Goal: Task Accomplishment & Management: Use online tool/utility

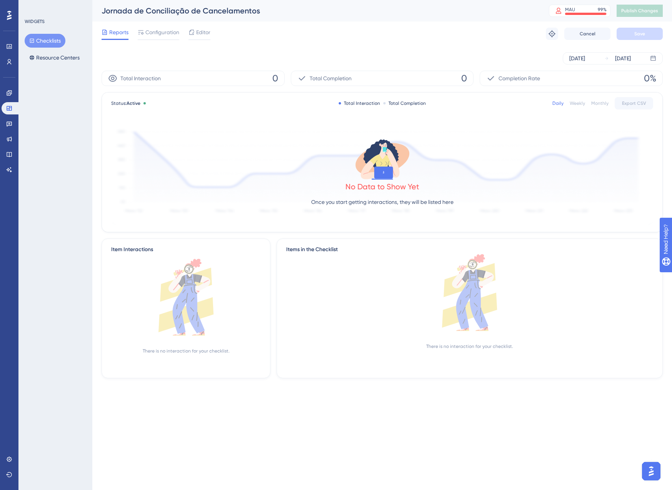
click at [188, 33] on div "Reports Configuration Editor" at bounding box center [155, 34] width 109 height 12
click at [195, 36] on div "Editor" at bounding box center [199, 32] width 22 height 9
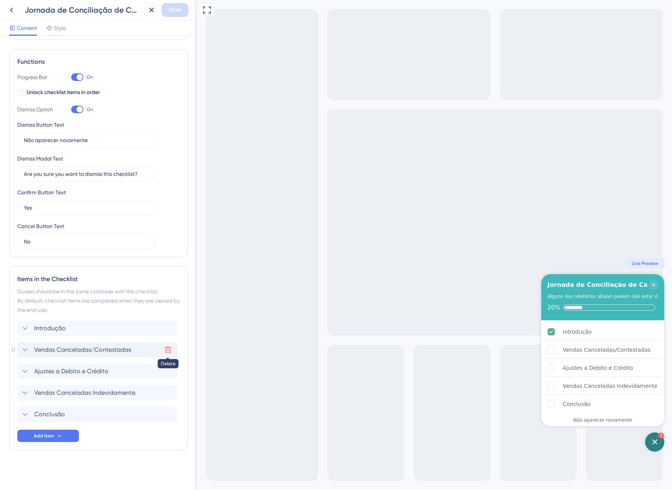
click at [168, 349] on icon at bounding box center [168, 350] width 8 height 8
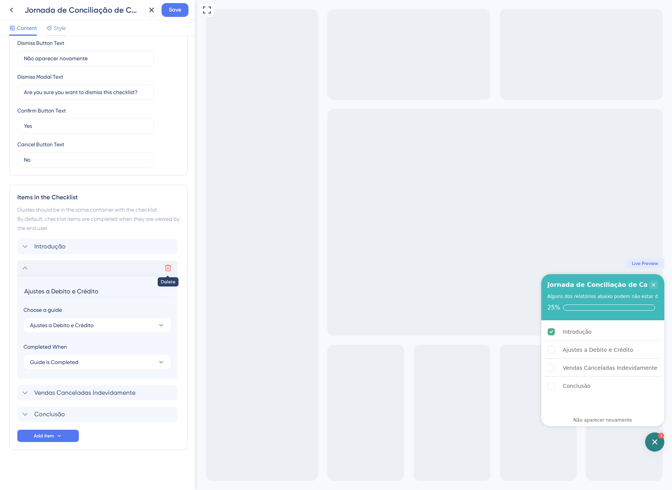
click at [168, 271] on icon at bounding box center [168, 268] width 7 height 7
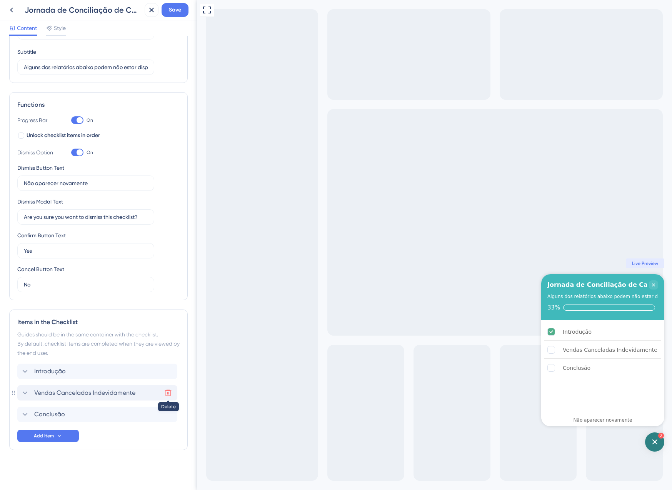
click at [166, 393] on icon at bounding box center [168, 393] width 8 height 8
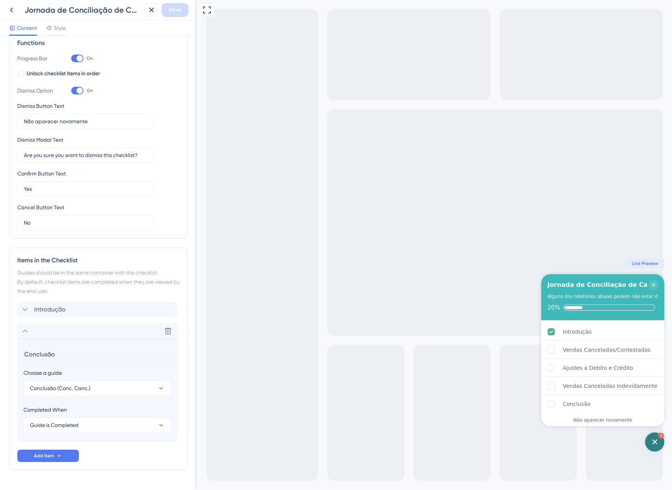
scroll to position [139, 0]
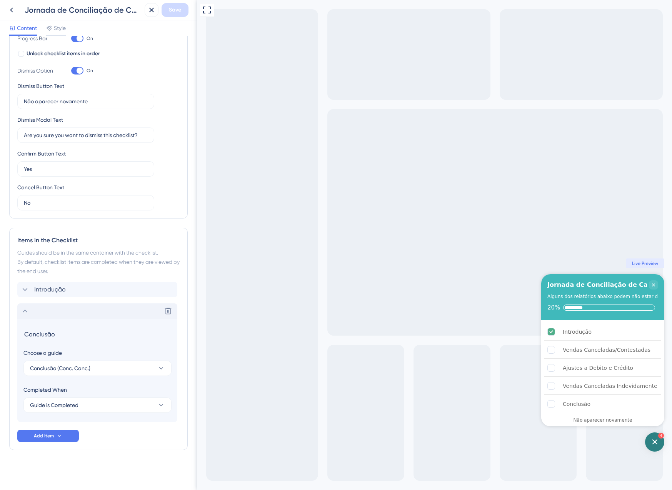
click at [41, 314] on div "Delete" at bounding box center [97, 311] width 160 height 15
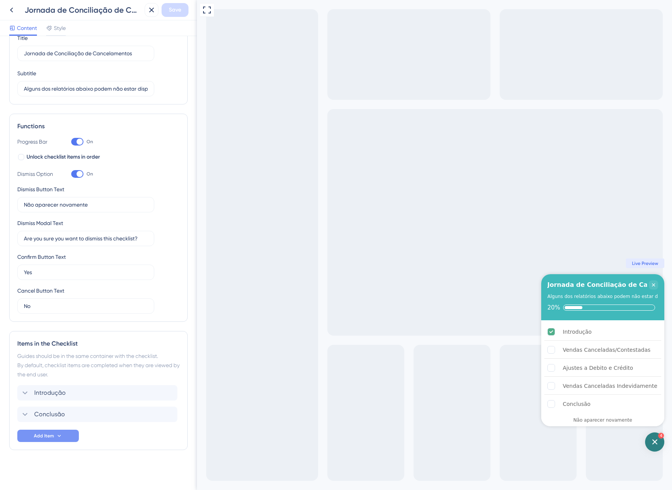
click at [66, 438] on button "Add Item" at bounding box center [48, 436] width 62 height 12
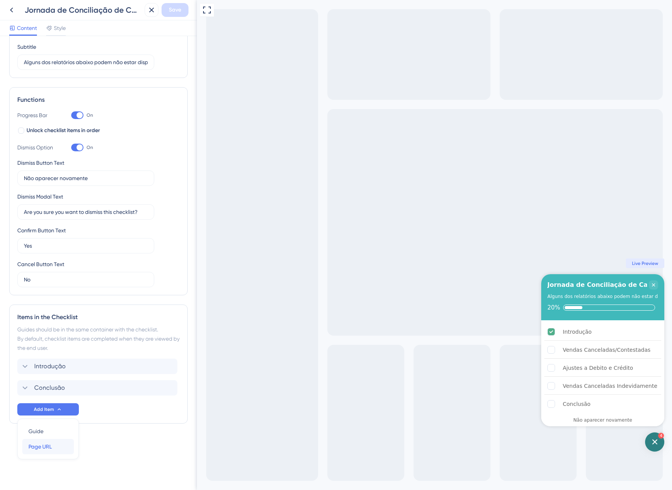
click at [57, 450] on div "Page URL Page URL" at bounding box center [47, 446] width 39 height 15
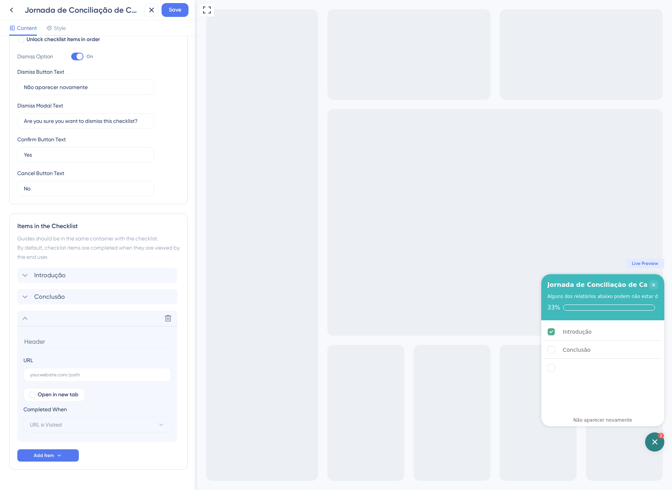
scroll to position [173, 0]
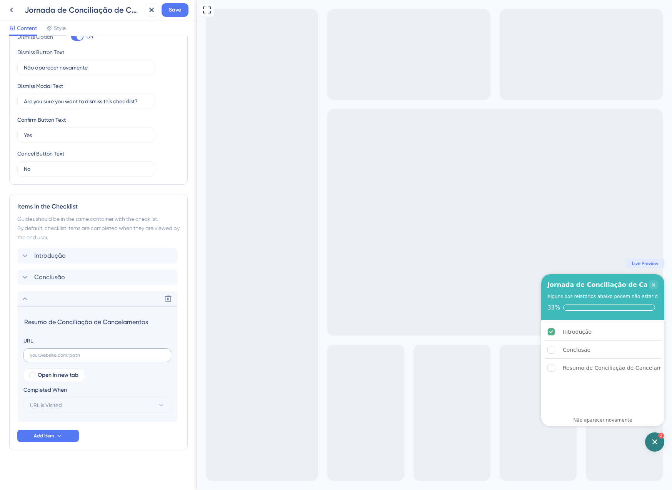
type input "Resumo de Conciliação de Cancelamentos"
click at [68, 352] on label at bounding box center [97, 356] width 148 height 14
click at [68, 353] on input "text" at bounding box center [97, 355] width 135 height 5
paste input "[URL][DOMAIN_NAME]"
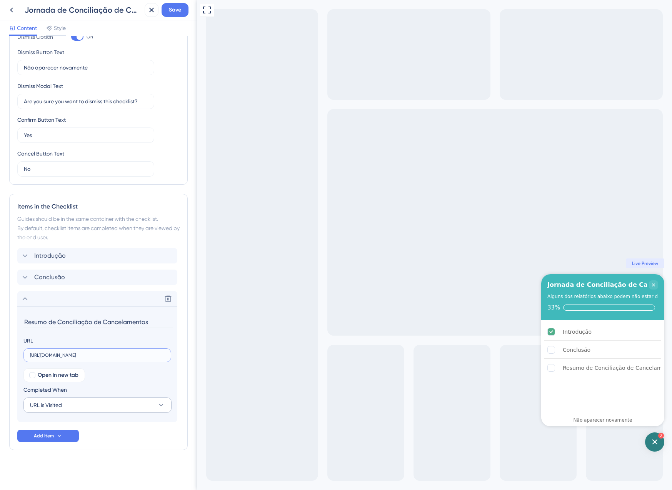
type input "[URL][DOMAIN_NAME]"
click at [87, 406] on button "URL is Visited" at bounding box center [97, 405] width 148 height 15
click at [80, 443] on div "Goal is Reached Goal is Reached" at bounding box center [98, 444] width 126 height 15
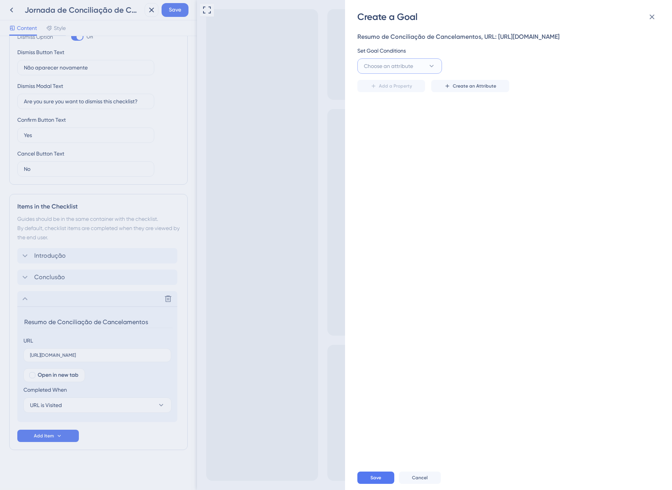
click at [389, 71] on span "Choose an attribute" at bounding box center [388, 66] width 49 height 9
click at [397, 182] on div "Guide Guide" at bounding box center [399, 174] width 62 height 15
click at [480, 55] on div "Set Goal Conditions" at bounding box center [506, 50] width 298 height 9
click at [483, 74] on button "is seen" at bounding box center [485, 65] width 85 height 15
click at [504, 148] on div "is seen is seen not seen not seen is completed is completed is not completed is…" at bounding box center [485, 112] width 85 height 71
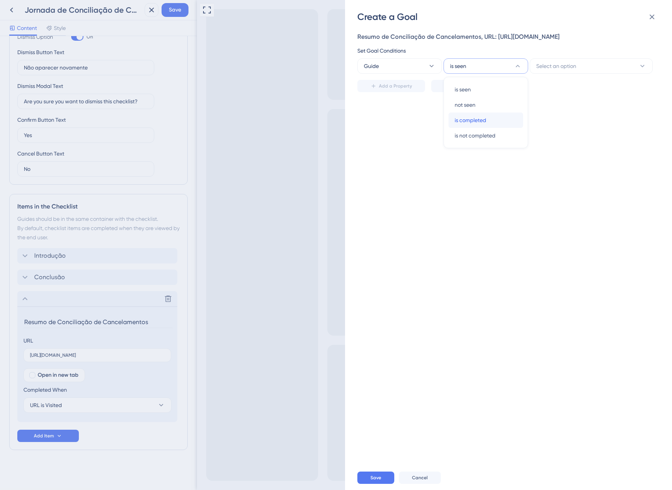
click at [492, 128] on div "is completed is completed" at bounding box center [485, 120] width 62 height 15
click at [570, 71] on span "Select an option" at bounding box center [556, 66] width 40 height 9
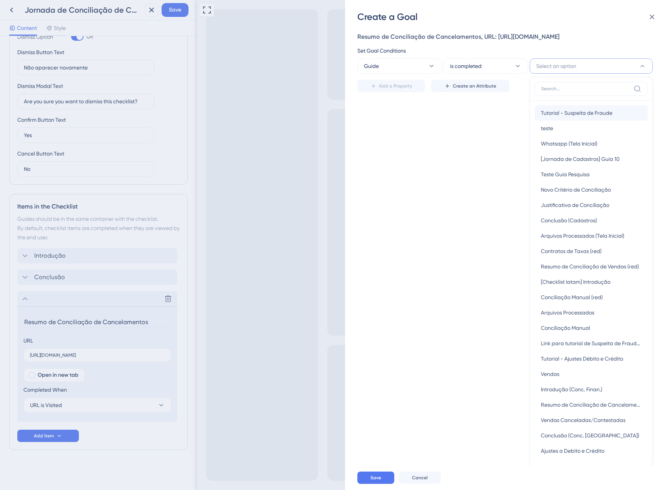
scroll to position [43, 0]
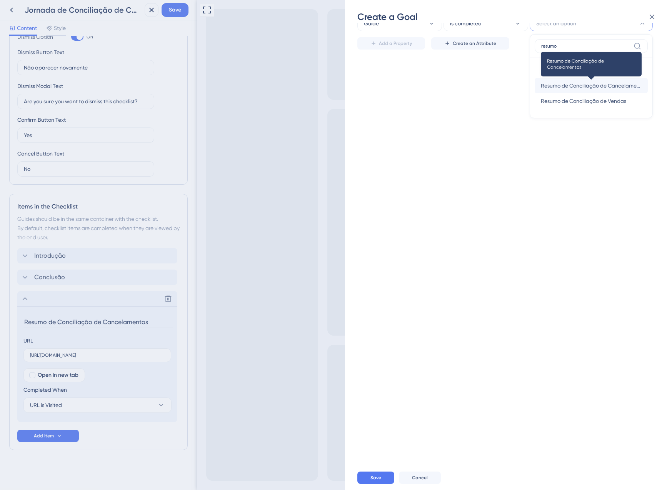
type input "resumo"
click at [577, 90] on span "Resumo de Conciliação de Cancelamentos" at bounding box center [590, 85] width 101 height 9
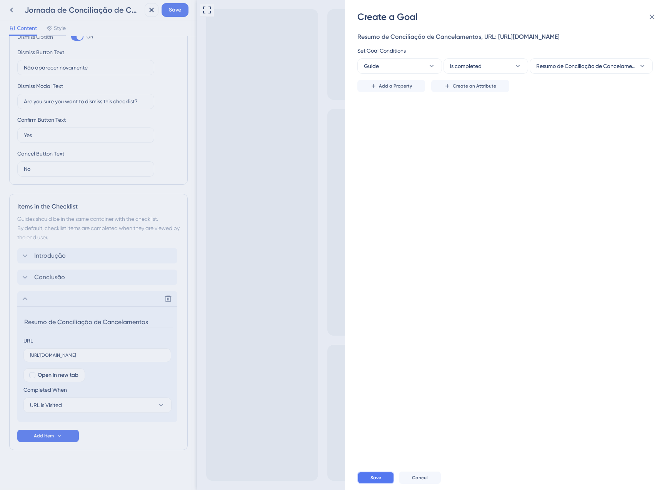
click at [378, 473] on button "Save" at bounding box center [375, 478] width 37 height 12
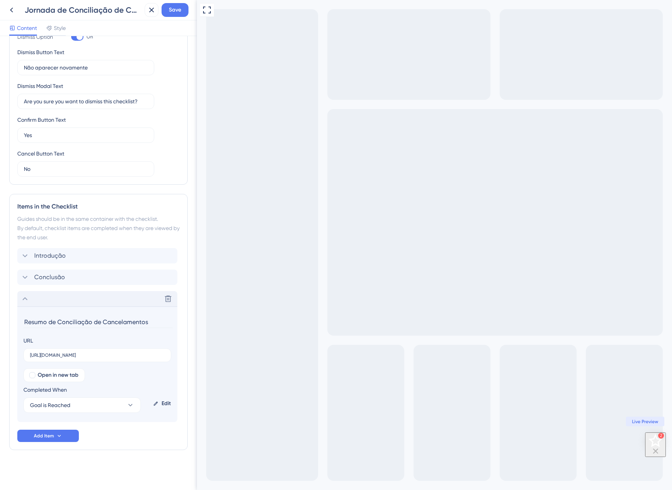
click at [26, 304] on div "Delete" at bounding box center [97, 298] width 160 height 15
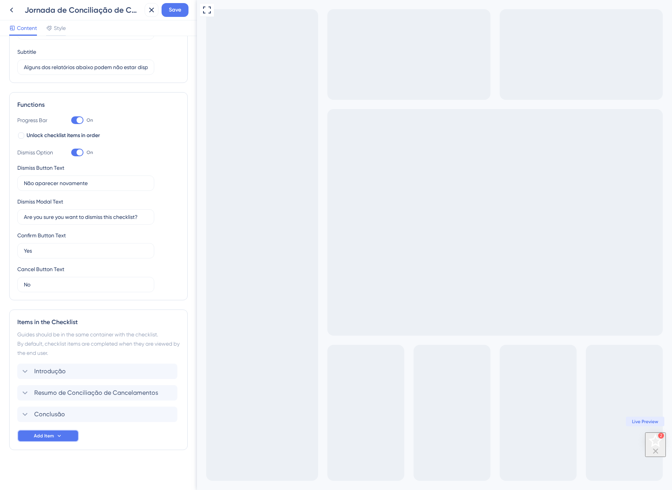
click at [47, 437] on span "Add Item" at bounding box center [44, 436] width 20 height 6
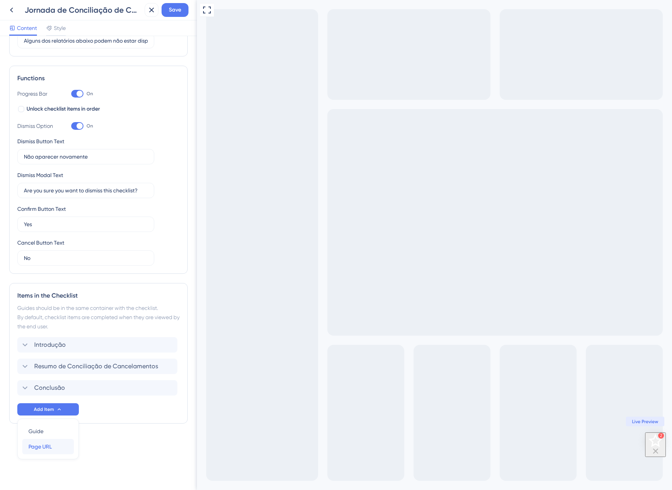
click at [50, 446] on span "Page URL" at bounding box center [39, 446] width 23 height 9
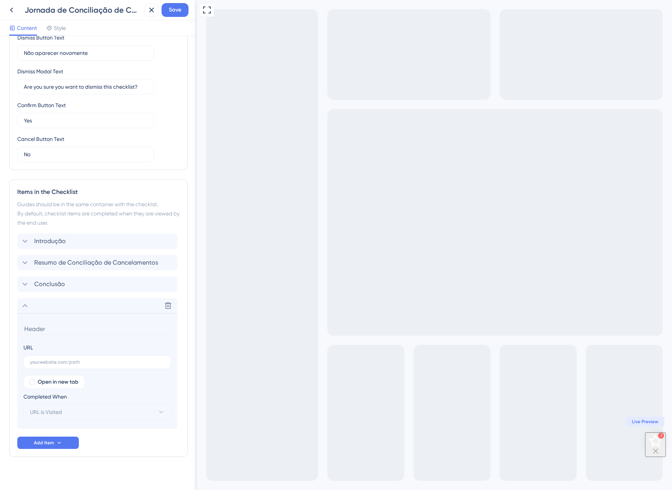
scroll to position [194, 0]
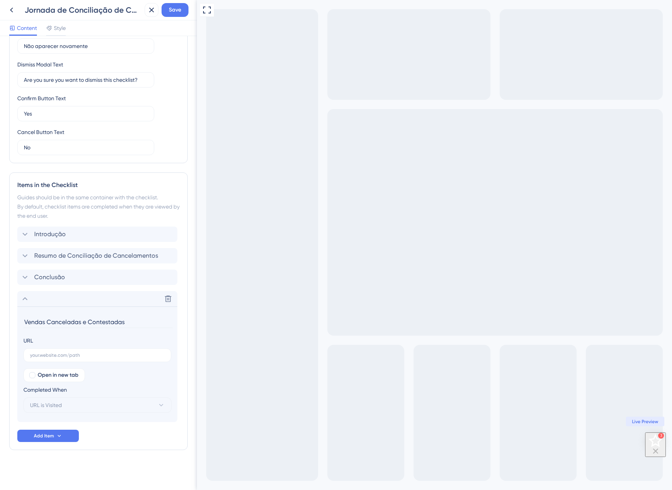
type input "Vendas Canceladas e Contestadas"
click at [129, 396] on div "Completed When URL is Visited" at bounding box center [97, 400] width 148 height 28
click at [53, 355] on input "text" at bounding box center [97, 355] width 135 height 5
paste input "[URL][DOMAIN_NAME]"
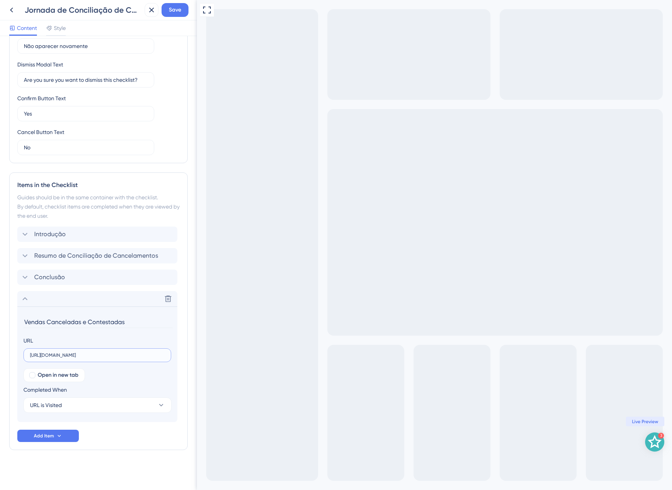
type input "[URL][DOMAIN_NAME]"
click at [89, 322] on input "Vendas Canceladas e Contestadas" at bounding box center [97, 322] width 149 height 12
type input "Vendas Canceladas/Contestadas"
click at [66, 400] on button "URL is Visited" at bounding box center [97, 405] width 148 height 15
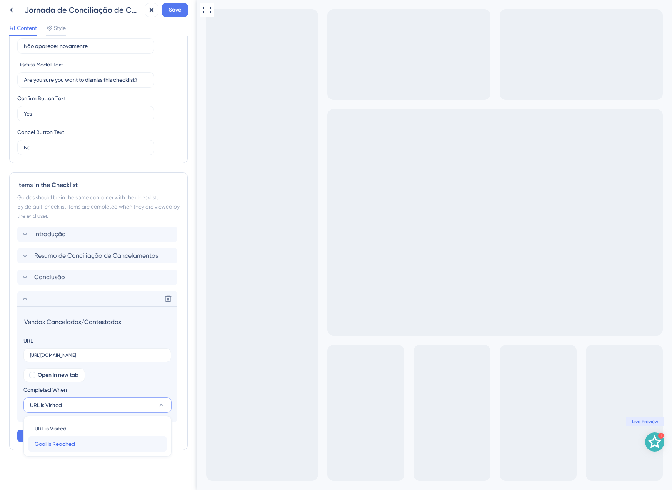
click at [80, 444] on div "Goal is Reached Goal is Reached" at bounding box center [98, 444] width 126 height 15
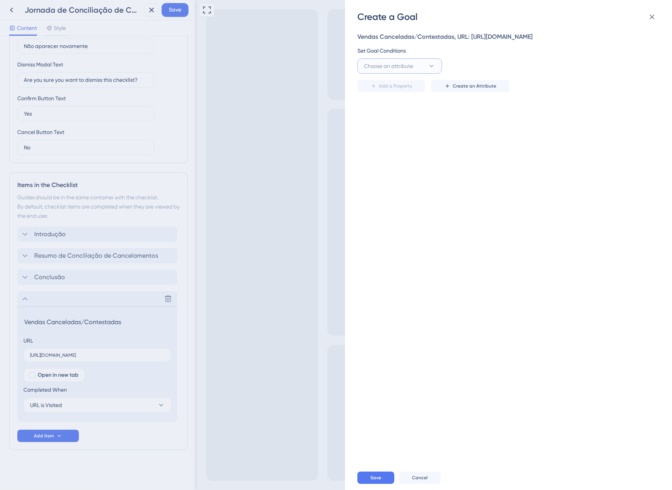
click at [396, 71] on span "Choose an attribute" at bounding box center [388, 66] width 49 height 9
click at [408, 182] on div "Guide Guide" at bounding box center [399, 174] width 62 height 15
click at [469, 74] on button "is seen" at bounding box center [485, 65] width 85 height 15
click at [479, 125] on span "is completed" at bounding box center [470, 120] width 32 height 9
click at [560, 70] on button "Select an option" at bounding box center [590, 65] width 123 height 15
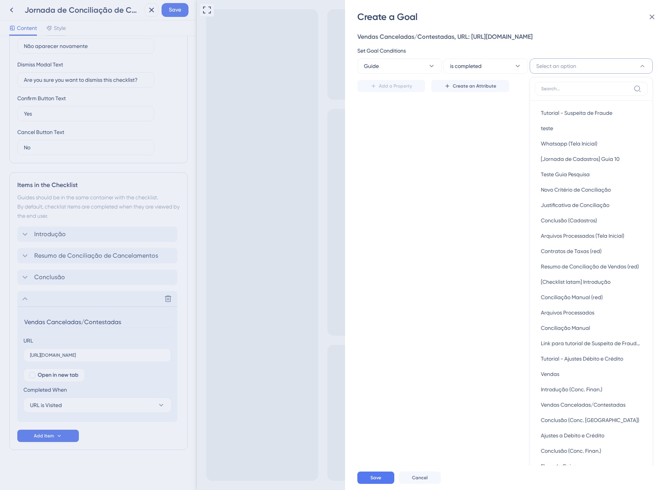
scroll to position [26, 0]
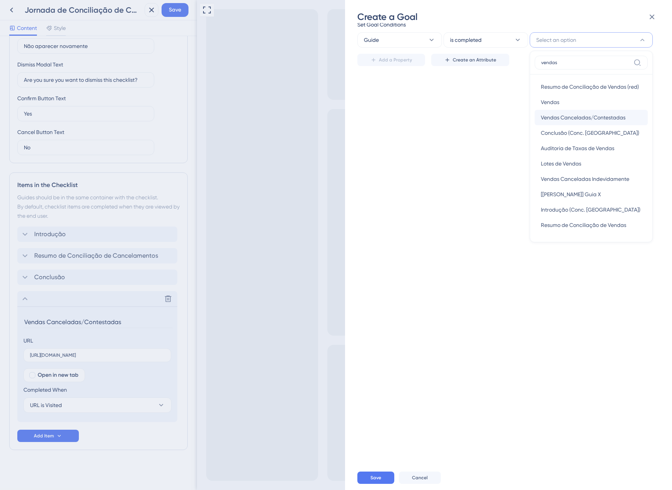
type input "vendas"
click at [554, 122] on span "Vendas Canceladas/Contestadas" at bounding box center [582, 117] width 85 height 9
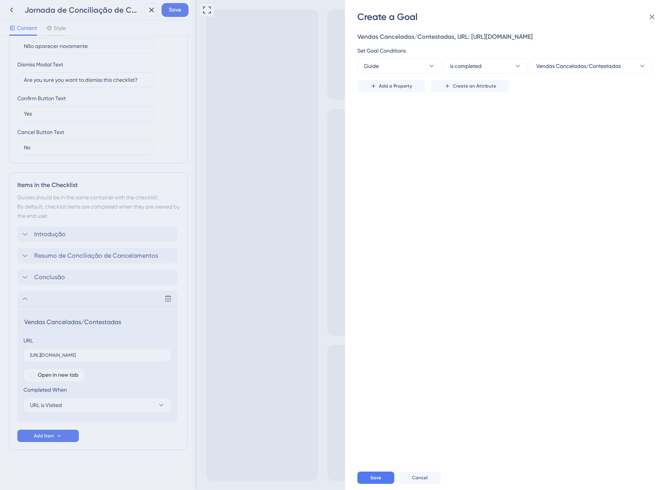
scroll to position [0, 0]
click at [389, 470] on div "Save Cancel" at bounding box center [520, 478] width 327 height 25
click at [389, 478] on button "Save" at bounding box center [375, 478] width 37 height 12
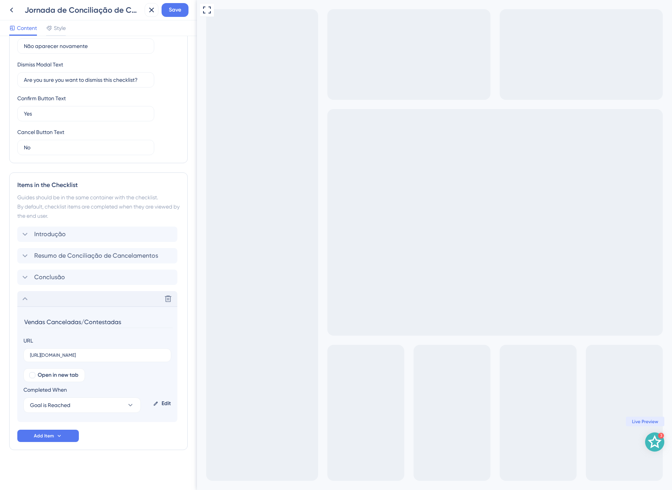
click at [43, 301] on div "Delete" at bounding box center [97, 298] width 160 height 15
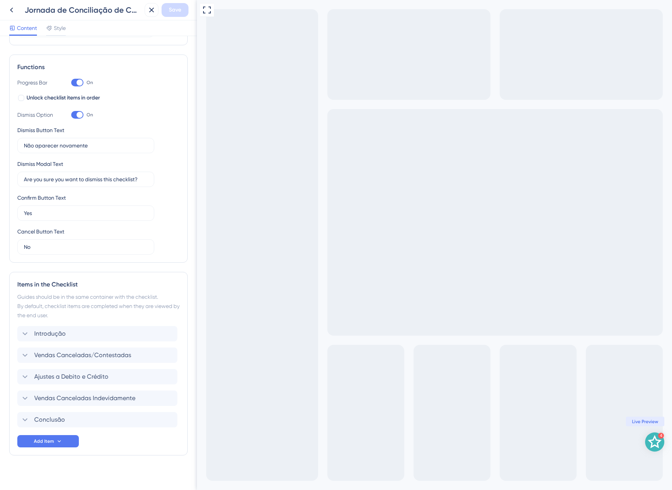
scroll to position [100, 0]
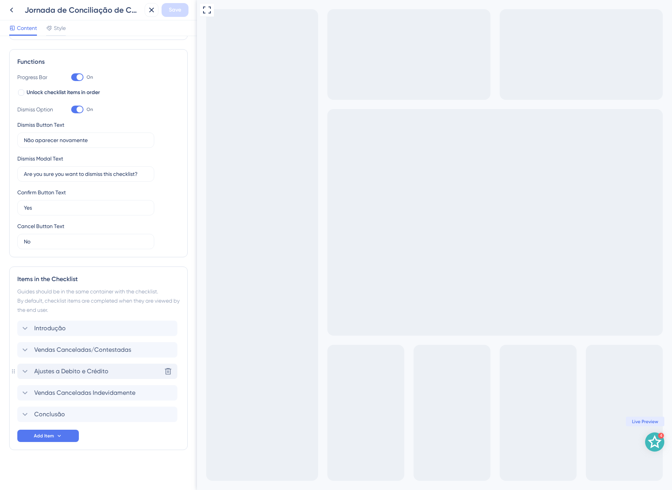
click at [76, 372] on span "Ajustes a Debito e Crédito" at bounding box center [71, 371] width 74 height 9
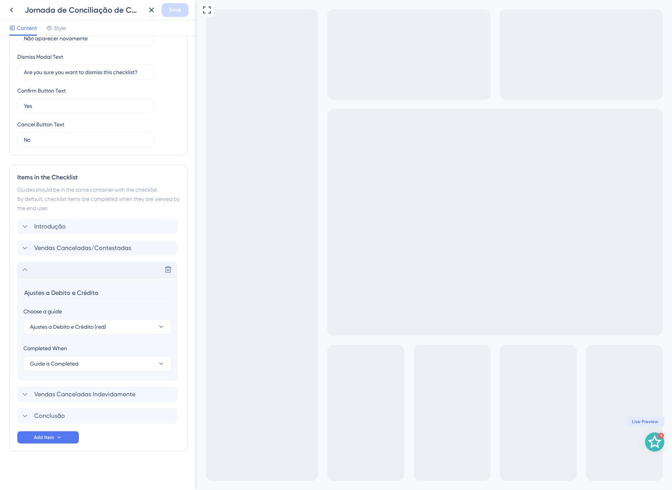
scroll to position [203, 0]
click at [73, 358] on span "Guide is Completed" at bounding box center [54, 362] width 48 height 9
click at [157, 456] on div "Checklist Header Title Jornada de Conciliação de Cancelamentos Subtitle Alguns …" at bounding box center [98, 161] width 178 height 639
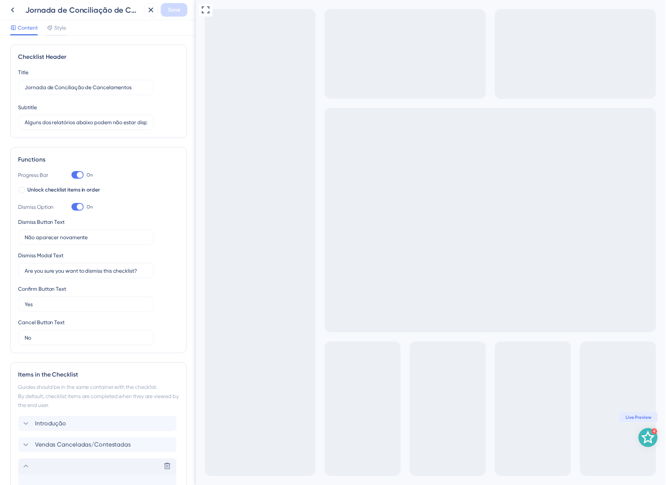
scroll to position [0, 0]
click at [153, 15] on button at bounding box center [152, 10] width 14 height 14
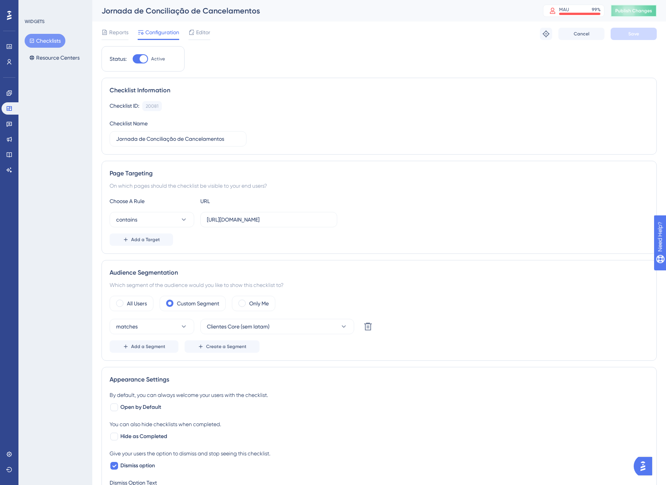
click at [626, 15] on button "Publish Changes" at bounding box center [633, 11] width 46 height 12
click at [215, 33] on div "Reports Configuration Editor Troubleshoot Cancel Save" at bounding box center [378, 34] width 555 height 25
click at [209, 33] on span "Editor" at bounding box center [203, 32] width 14 height 9
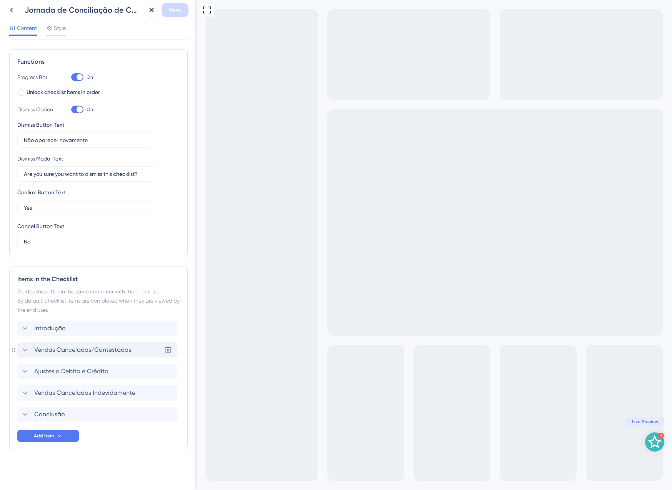
click at [112, 346] on span "Vendas Canceladas/Contestadas" at bounding box center [82, 350] width 97 height 9
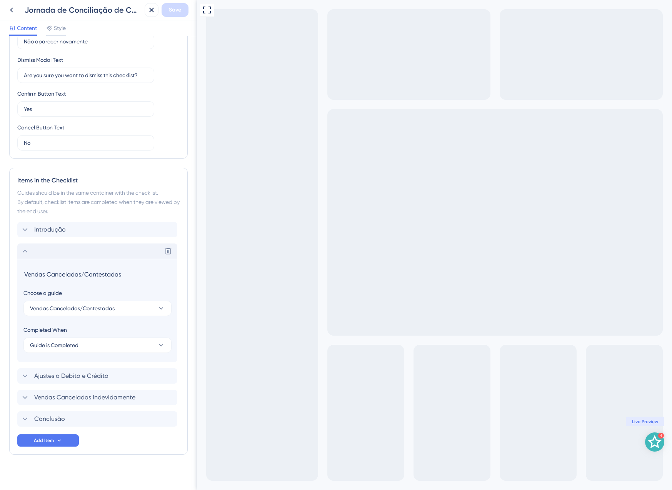
scroll to position [203, 0]
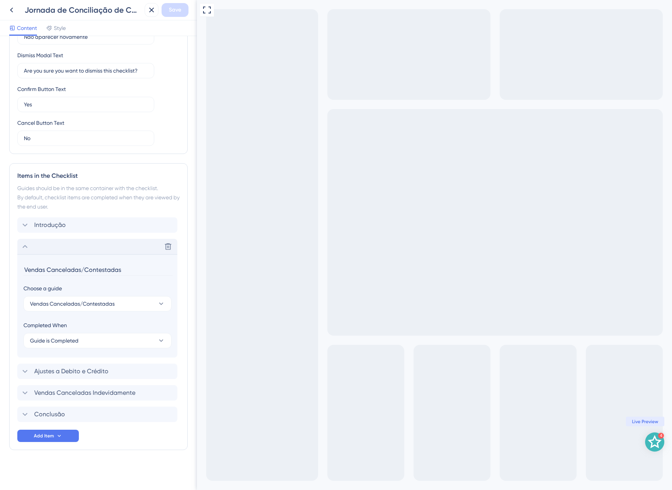
drag, startPoint x: 135, startPoint y: 271, endPoint x: -2, endPoint y: 273, distance: 136.8
click at [0, 0] on html "Jornada de Conciliação de Cancelamentos Save Content Style Checklist Header Tit…" at bounding box center [336, 0] width 672 height 0
click at [170, 248] on icon at bounding box center [168, 247] width 8 height 8
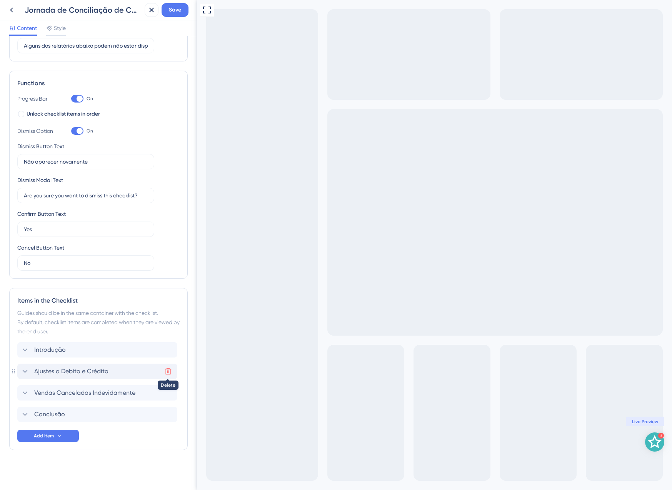
click at [169, 369] on icon at bounding box center [168, 372] width 7 height 7
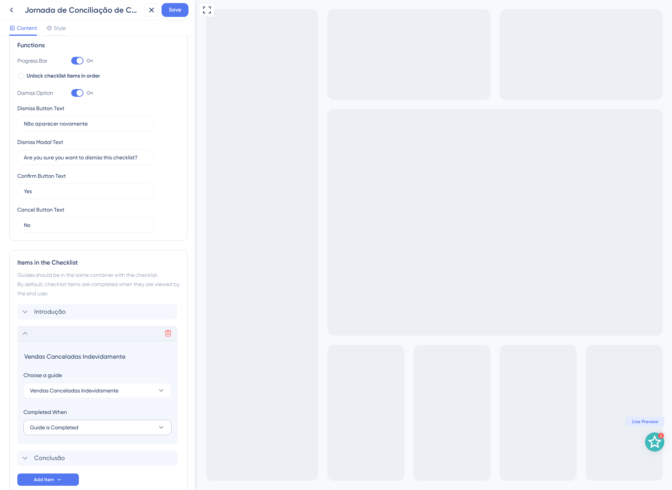
scroll to position [160, 0]
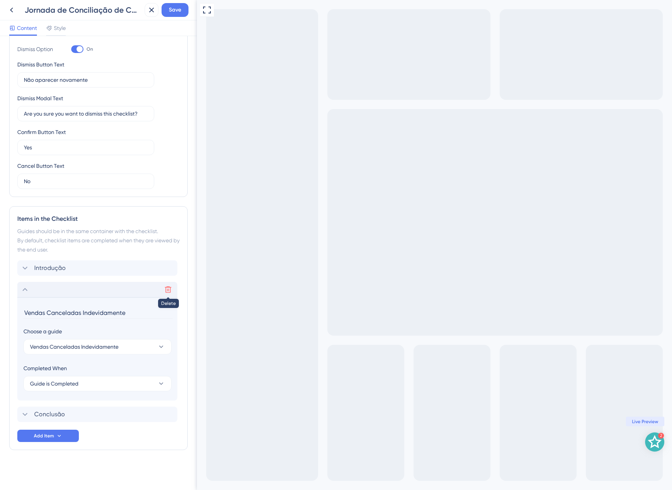
click at [167, 290] on icon at bounding box center [168, 290] width 7 height 7
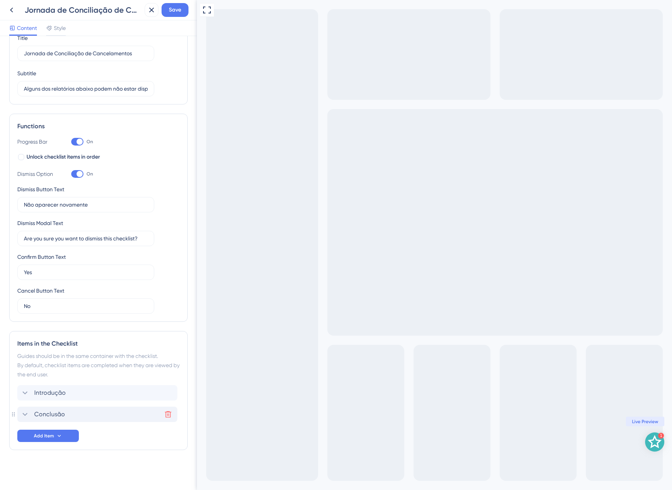
scroll to position [35, 0]
drag, startPoint x: 44, startPoint y: 442, endPoint x: 45, endPoint y: 438, distance: 4.3
click at [43, 442] on button "Add Item" at bounding box center [48, 436] width 62 height 12
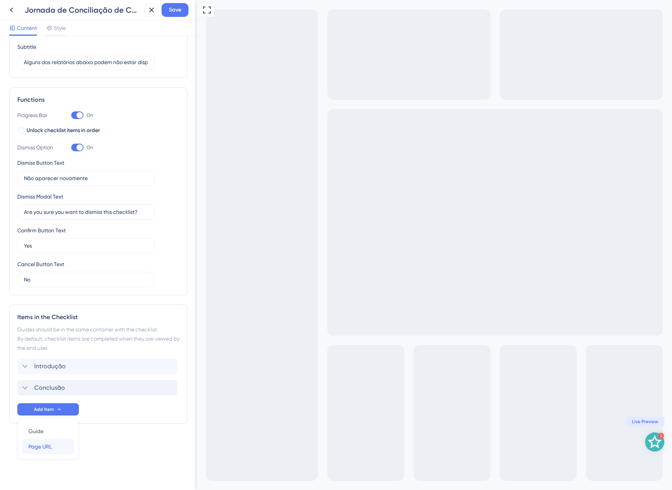
click at [50, 449] on span "Page URL" at bounding box center [39, 446] width 23 height 9
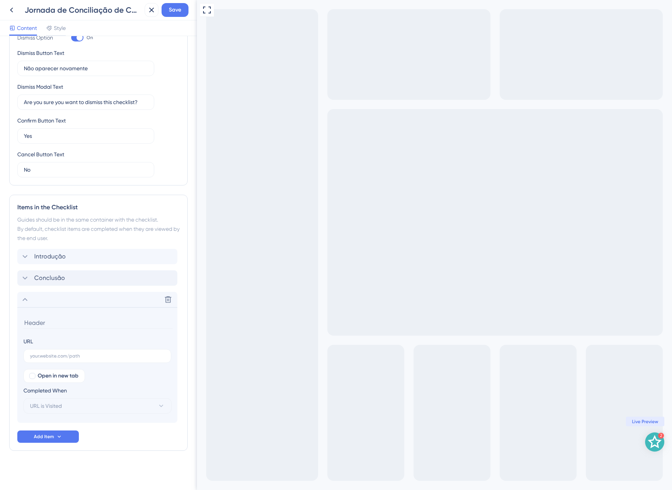
scroll to position [173, 0]
type input "Vendas Canceladas/Contestadas"
click at [91, 354] on input "text" at bounding box center [97, 355] width 135 height 5
paste input "[URL][DOMAIN_NAME]"
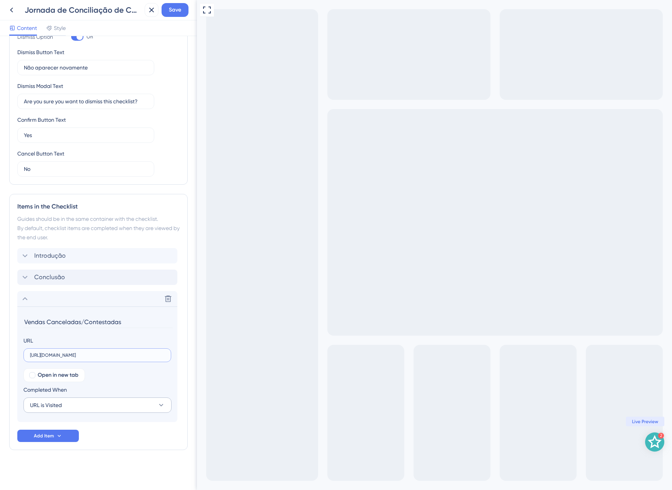
type input "[URL][DOMAIN_NAME]"
click at [78, 405] on button "URL is Visited" at bounding box center [97, 405] width 148 height 15
click at [68, 441] on span "Goal is Reached" at bounding box center [55, 444] width 40 height 9
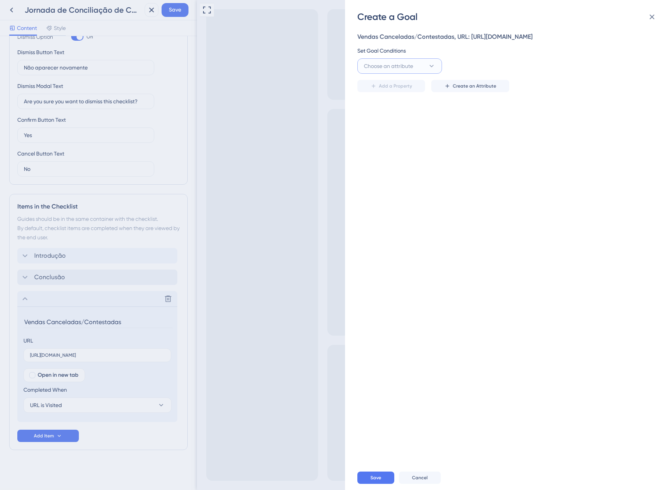
click at [406, 71] on span "Choose an attribute" at bounding box center [388, 66] width 49 height 9
click at [393, 181] on div "Guide Guide" at bounding box center [399, 174] width 62 height 15
click at [474, 74] on button "is seen" at bounding box center [485, 65] width 85 height 15
click at [467, 125] on span "is completed" at bounding box center [470, 120] width 32 height 9
click at [553, 68] on button "Select an option" at bounding box center [590, 65] width 123 height 15
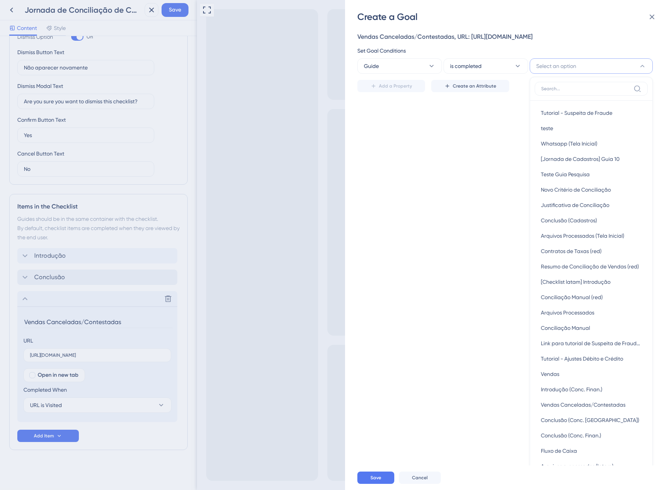
scroll to position [38, 0]
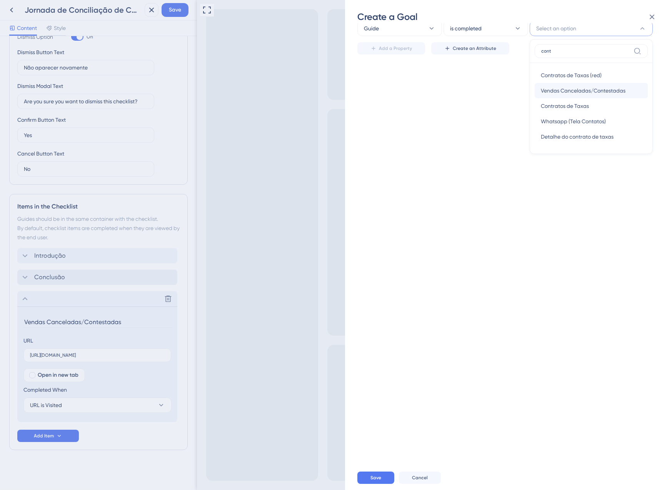
type input "cont"
click at [569, 95] on span "Vendas Canceladas/Contestadas" at bounding box center [582, 90] width 85 height 9
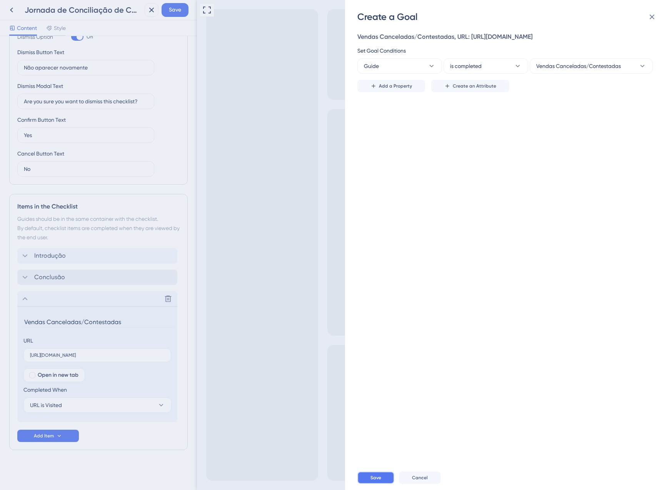
drag, startPoint x: 372, startPoint y: 474, endPoint x: 176, endPoint y: 474, distance: 196.4
click at [372, 474] on button "Save" at bounding box center [375, 478] width 37 height 12
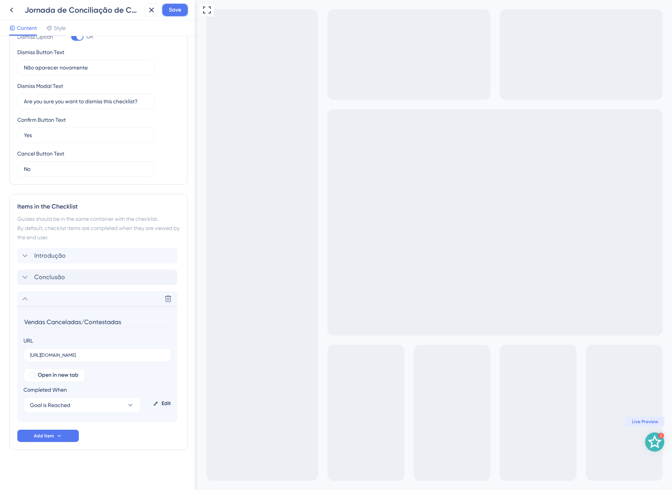
click at [175, 8] on span "Save" at bounding box center [175, 9] width 12 height 9
click at [27, 309] on section "Vendas Canceladas/Contestadas URL https://app.equals.com.br/conciliador/empresa…" at bounding box center [97, 365] width 160 height 116
click at [27, 302] on icon at bounding box center [24, 298] width 9 height 9
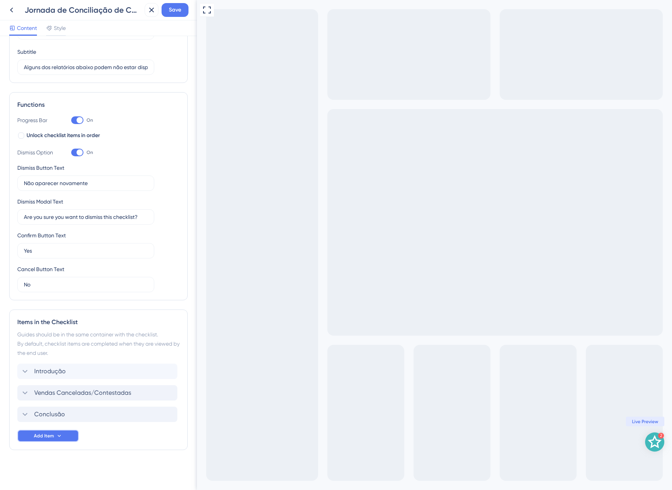
click at [37, 436] on span "Add Item" at bounding box center [44, 436] width 20 height 6
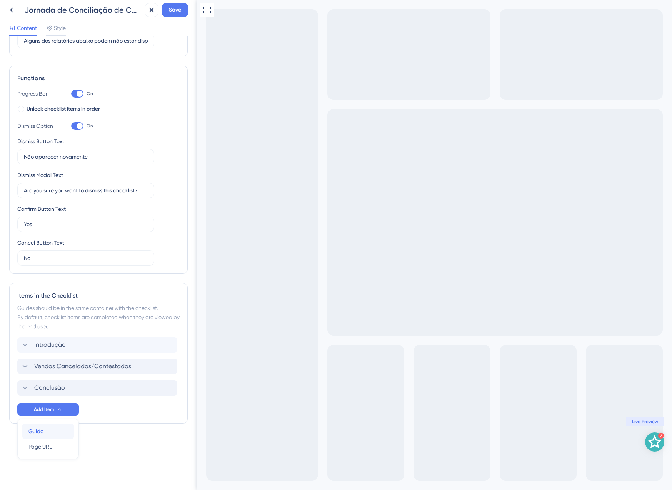
click at [47, 431] on div "Guide Guide" at bounding box center [47, 431] width 39 height 15
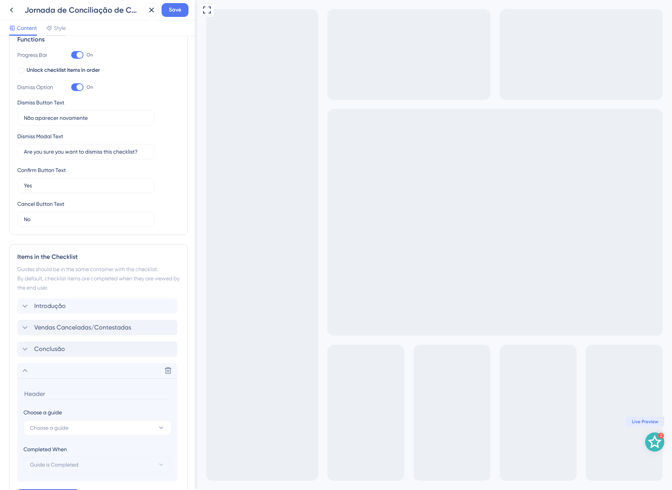
scroll to position [182, 0]
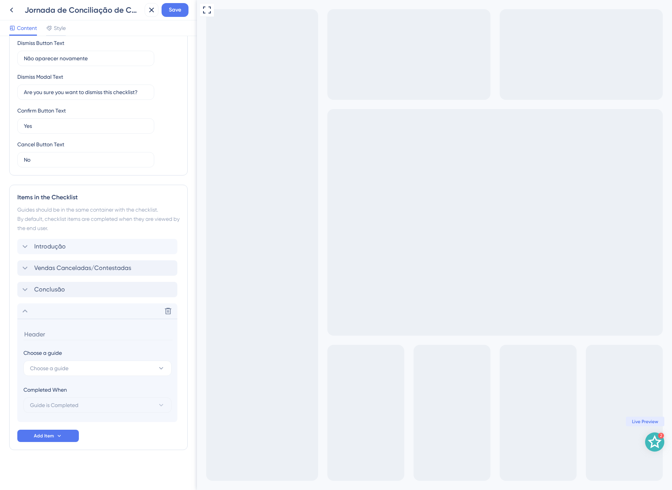
click at [59, 334] on input at bounding box center [97, 335] width 149 height 12
click at [40, 355] on div "Choose a guide" at bounding box center [97, 353] width 148 height 9
click at [44, 365] on span "Choose a guide" at bounding box center [49, 368] width 38 height 9
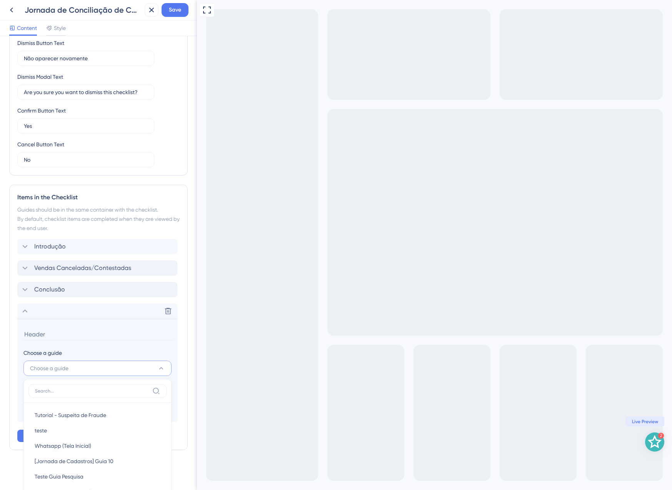
scroll to position [360, 0]
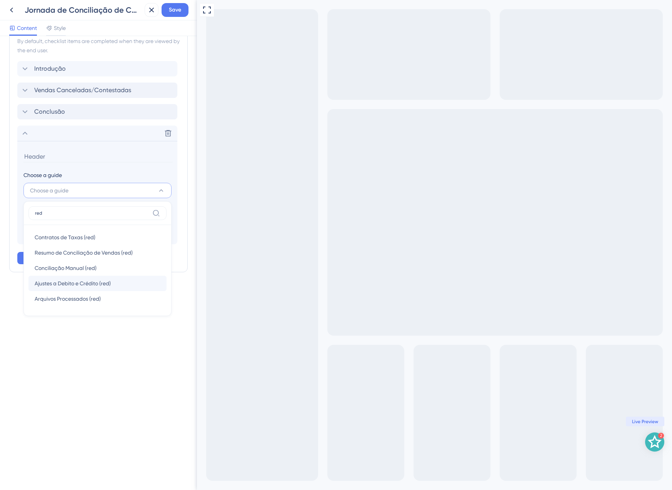
type input "red"
click at [89, 286] on span "Ajustes a Debito e Crédito (red)" at bounding box center [73, 283] width 76 height 9
type input "Ajustes a Debito e Crédito (red)"
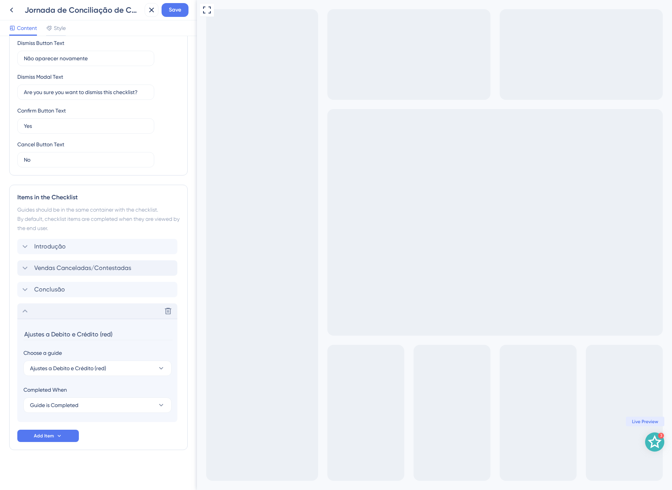
click at [42, 312] on div "Delete" at bounding box center [97, 311] width 160 height 15
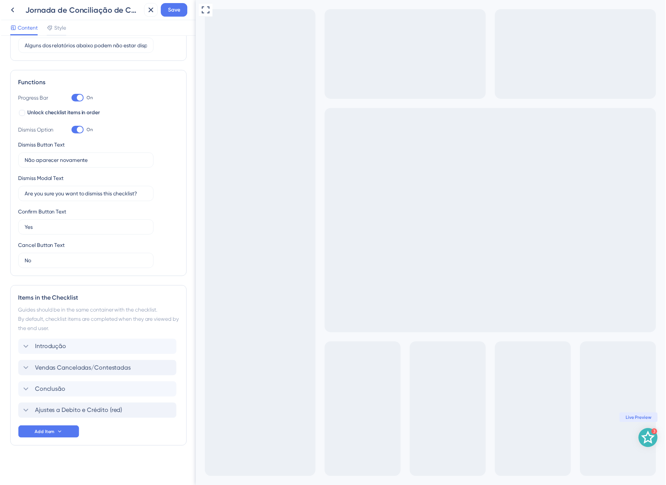
scroll to position [78, 0]
click at [176, 13] on span "Save" at bounding box center [175, 9] width 12 height 9
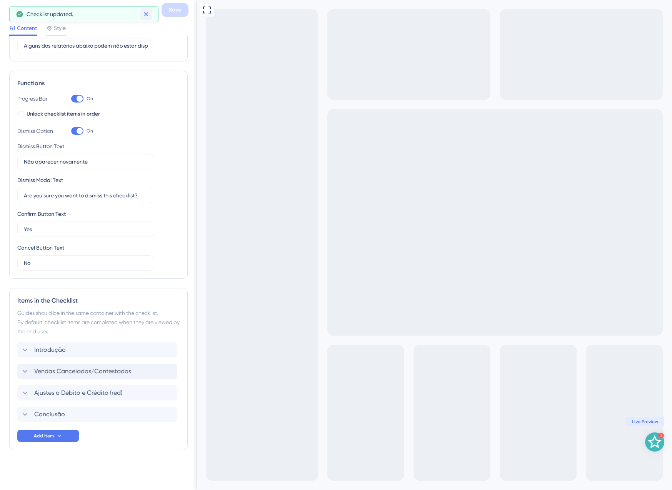
click at [146, 13] on icon at bounding box center [146, 14] width 4 height 4
click at [150, 9] on icon at bounding box center [151, 9] width 9 height 9
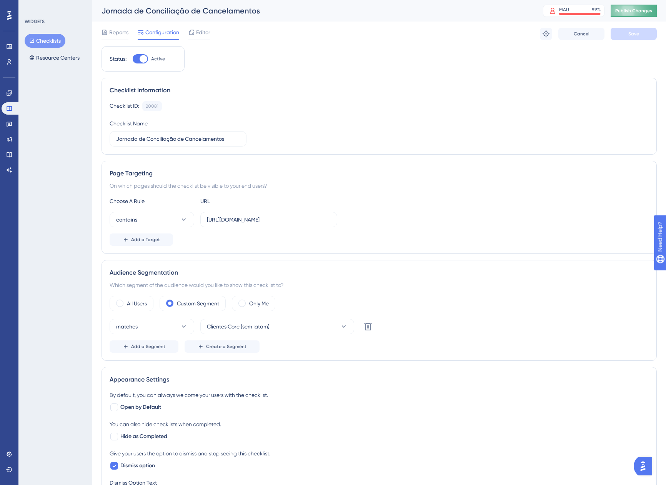
click at [642, 11] on span "Publish Changes" at bounding box center [633, 11] width 37 height 6
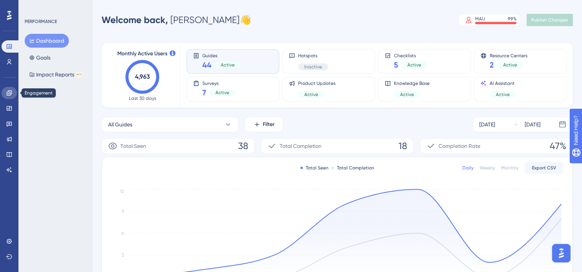
click at [9, 95] on icon at bounding box center [9, 93] width 6 height 6
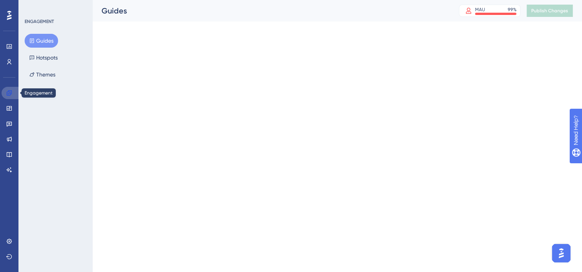
drag, startPoint x: 9, startPoint y: 95, endPoint x: 11, endPoint y: 88, distance: 7.5
click at [9, 96] on icon at bounding box center [9, 93] width 6 height 6
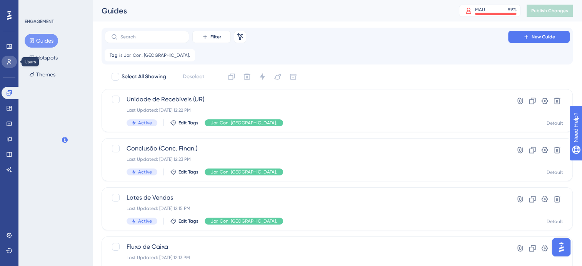
click at [11, 61] on icon at bounding box center [9, 62] width 6 height 6
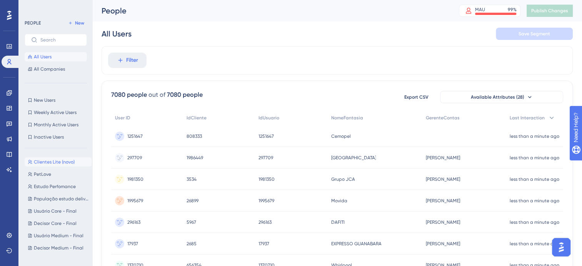
click at [58, 163] on span "Clientes Lite (novo)" at bounding box center [54, 162] width 41 height 6
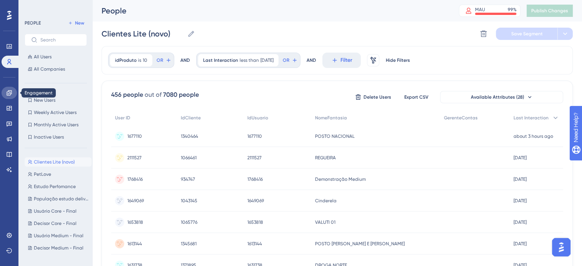
click at [10, 92] on icon at bounding box center [9, 93] width 6 height 6
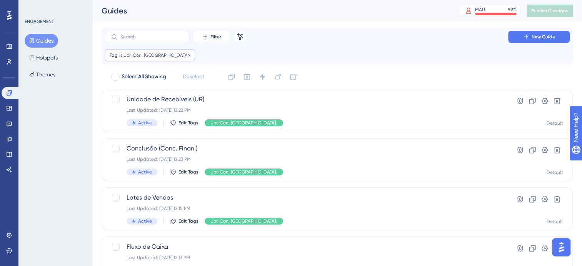
click at [133, 51] on div "Tag is Jor. Con. [GEOGRAPHIC_DATA]. Jor. Con. [GEOGRAPHIC_DATA]. Remove" at bounding box center [150, 55] width 90 height 12
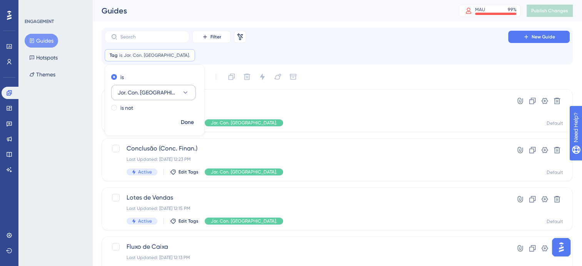
click at [143, 95] on span "Jor. Con. [GEOGRAPHIC_DATA]." at bounding box center [148, 92] width 61 height 9
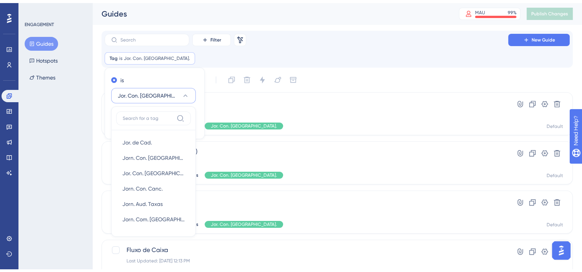
scroll to position [35, 0]
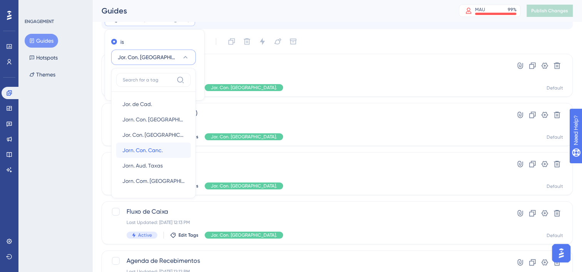
click at [149, 151] on span "Jorn. Con. Canc." at bounding box center [142, 150] width 40 height 9
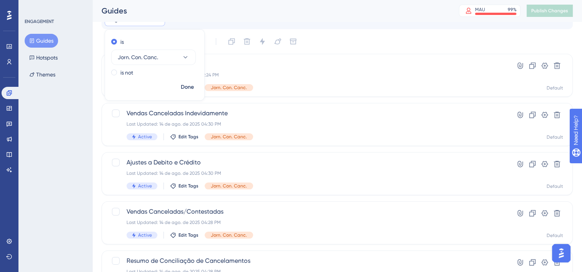
click at [363, 41] on div "Select All Showing Deselect" at bounding box center [342, 41] width 462 height 12
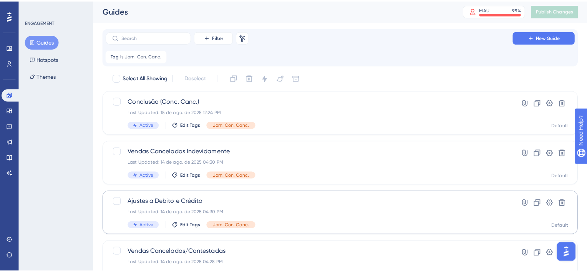
scroll to position [0, 0]
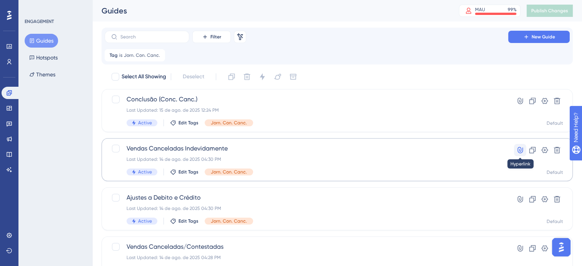
click at [520, 150] on icon at bounding box center [519, 150] width 5 height 7
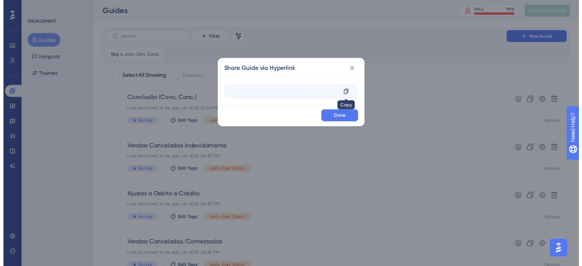
scroll to position [0, 107]
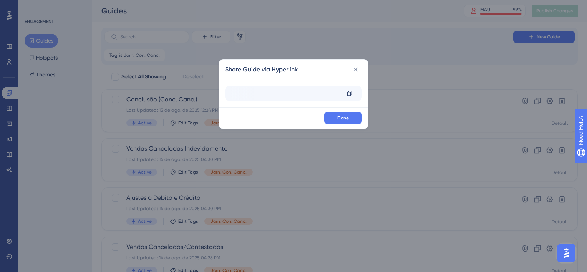
drag, startPoint x: 279, startPoint y: 90, endPoint x: 304, endPoint y: 98, distance: 26.3
click at [304, 98] on div "[URL][DOMAIN_NAME]" at bounding box center [285, 93] width 109 height 12
drag, startPoint x: 304, startPoint y: 98, endPoint x: 384, endPoint y: 131, distance: 86.5
click at [384, 131] on div "Share Guide via Hyperlink [URL][DOMAIN_NAME] Copy Done" at bounding box center [293, 136] width 587 height 272
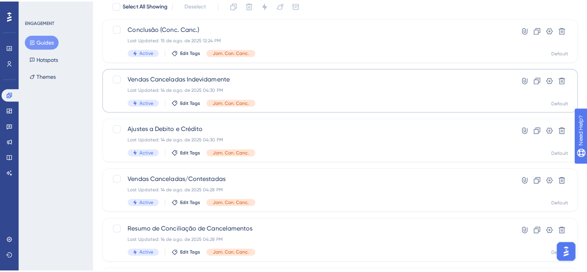
scroll to position [131, 0]
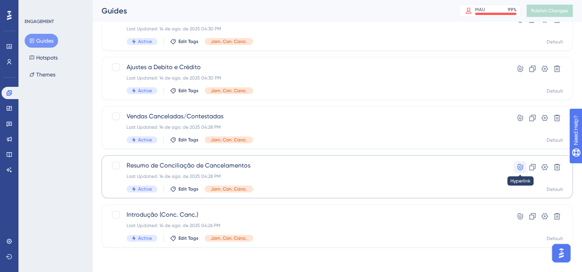
click at [518, 166] on icon at bounding box center [520, 167] width 8 height 8
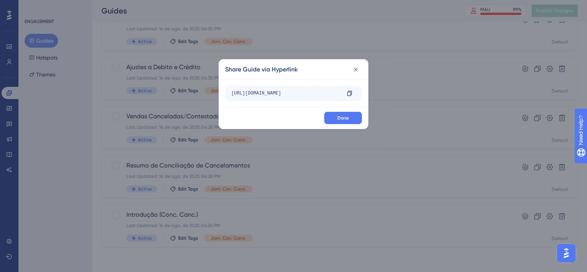
drag, startPoint x: 279, startPoint y: 92, endPoint x: 287, endPoint y: 93, distance: 8.5
click at [287, 93] on div "[URL][DOMAIN_NAME]" at bounding box center [285, 93] width 109 height 12
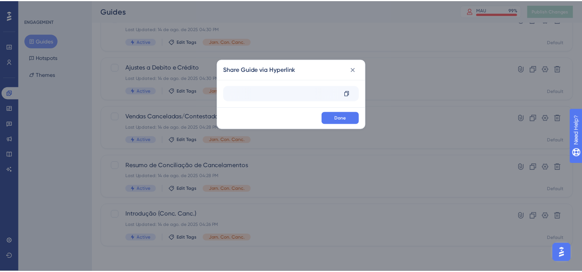
scroll to position [0, 105]
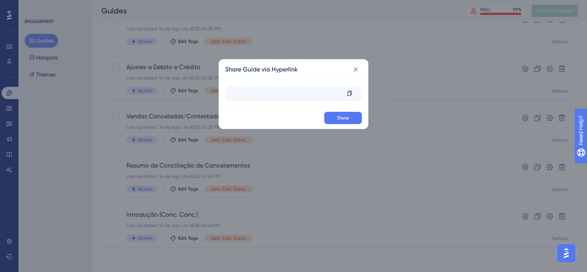
drag, startPoint x: 287, startPoint y: 93, endPoint x: 317, endPoint y: 97, distance: 29.8
click at [317, 97] on div "[URL][DOMAIN_NAME]" at bounding box center [285, 93] width 109 height 12
drag, startPoint x: 355, startPoint y: 71, endPoint x: 349, endPoint y: 79, distance: 10.7
click at [354, 71] on icon at bounding box center [356, 70] width 8 height 8
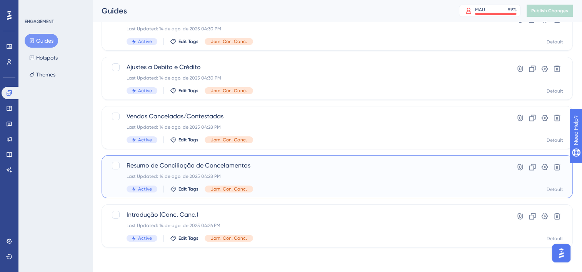
click at [283, 191] on div "Active Edit Tags Jorn. Con. Canc." at bounding box center [305, 189] width 359 height 7
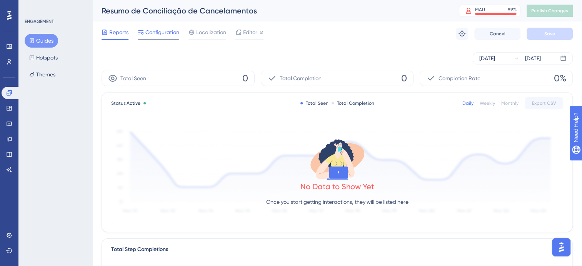
click at [155, 28] on span "Configuration" at bounding box center [162, 32] width 34 height 9
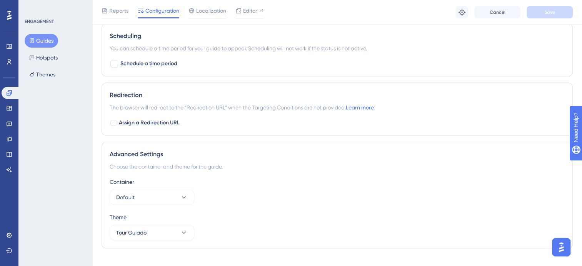
scroll to position [461, 0]
click at [116, 122] on div at bounding box center [113, 123] width 6 height 6
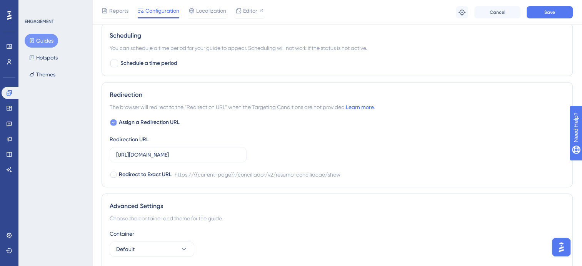
checkbox input "true"
click at [186, 157] on input "[URL][DOMAIN_NAME]" at bounding box center [178, 155] width 124 height 8
paste input "empresa/resumoConciliacaoCancelament"
type input "[URL][DOMAIN_NAME]"
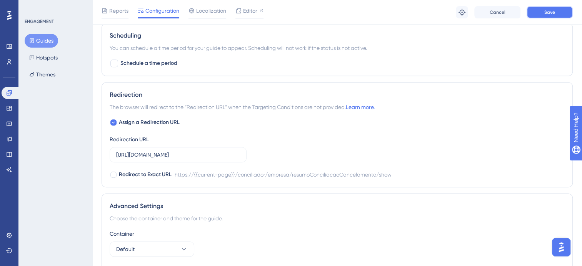
click at [542, 16] on button "Save" at bounding box center [549, 12] width 46 height 12
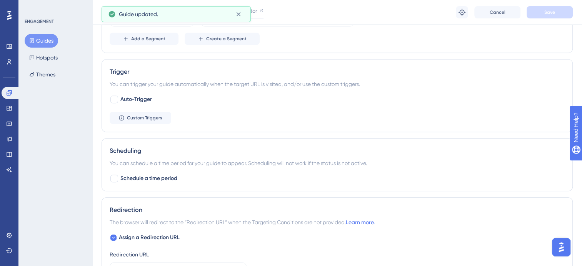
scroll to position [308, 0]
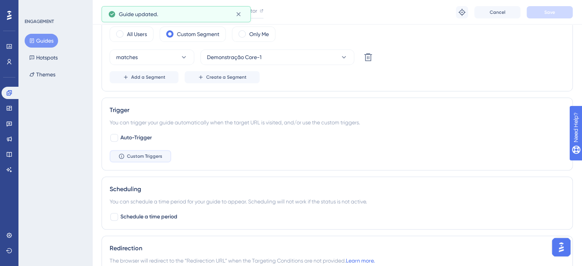
click at [153, 155] on span "Custom Triggers" at bounding box center [144, 156] width 35 height 6
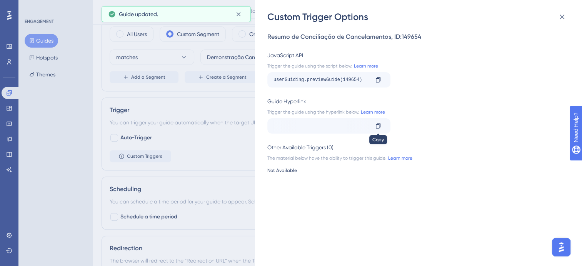
scroll to position [0, 165]
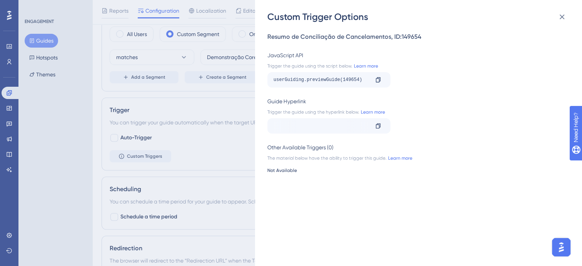
click at [204, 127] on div "[URL][DOMAIN_NAME]" at bounding box center [156, 126] width 95 height 12
drag, startPoint x: 352, startPoint y: 127, endPoint x: 414, endPoint y: 136, distance: 63.0
click at [411, 137] on div "Resumo de Conciliação de Cancelamentos , ID: 149654 JavaScript API Trigger the …" at bounding box center [422, 144] width 310 height 243
click at [204, 128] on div "[URL][DOMAIN_NAME]" at bounding box center [156, 126] width 95 height 12
click at [379, 126] on icon at bounding box center [378, 126] width 6 height 6
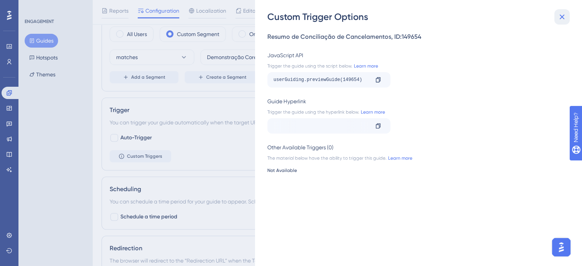
click at [558, 16] on icon at bounding box center [561, 16] width 9 height 9
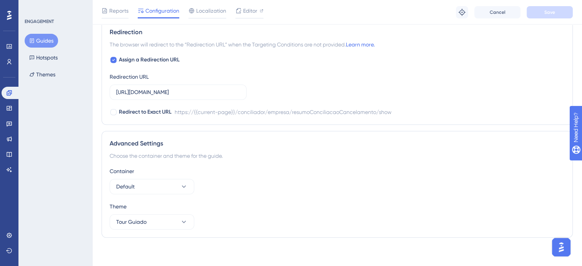
scroll to position [525, 0]
click at [111, 58] on div at bounding box center [113, 59] width 6 height 6
checkbox input "false"
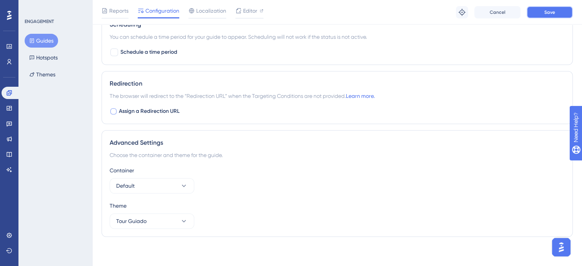
click at [549, 10] on span "Save" at bounding box center [549, 12] width 11 height 6
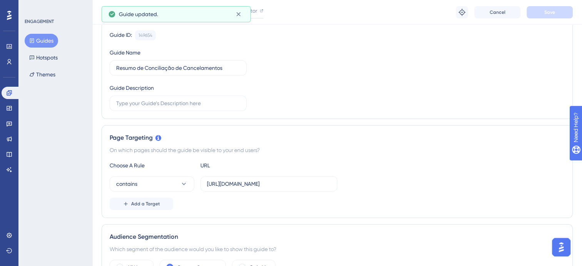
scroll to position [0, 0]
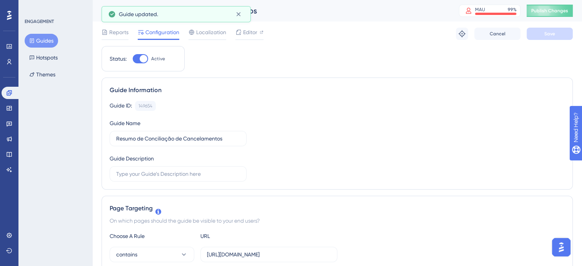
click at [49, 40] on button "Guides" at bounding box center [41, 41] width 33 height 14
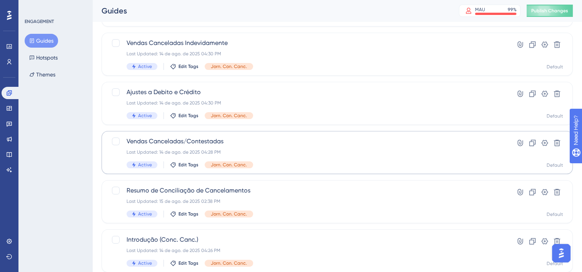
scroll to position [131, 0]
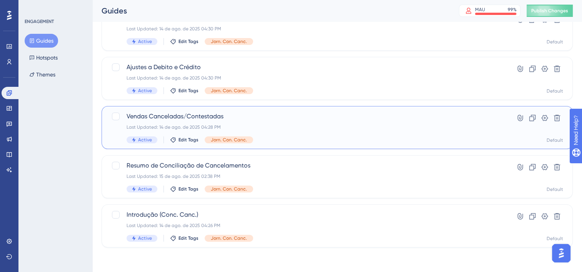
click at [308, 112] on span "Vendas Canceladas/Contestadas" at bounding box center [305, 116] width 359 height 9
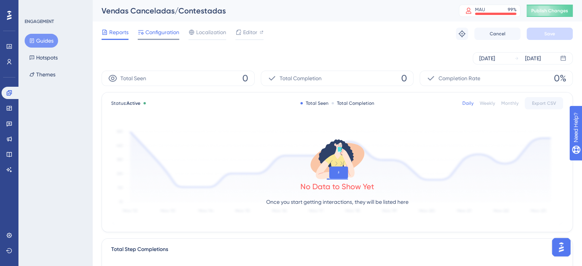
click at [155, 37] on span "Configuration" at bounding box center [162, 32] width 34 height 9
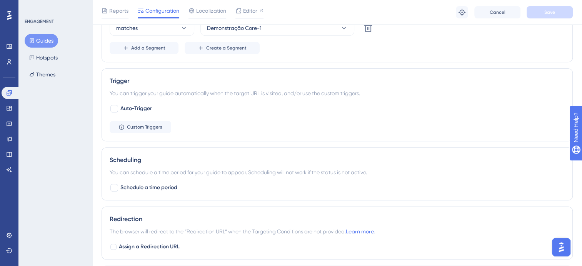
scroll to position [384, 0]
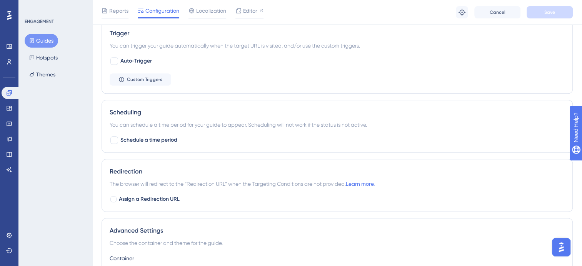
click at [129, 145] on div "Scheduling You can schedule a time period for your guide to appear. Scheduling …" at bounding box center [336, 126] width 471 height 53
click at [126, 142] on span "Schedule a time period" at bounding box center [148, 140] width 57 height 9
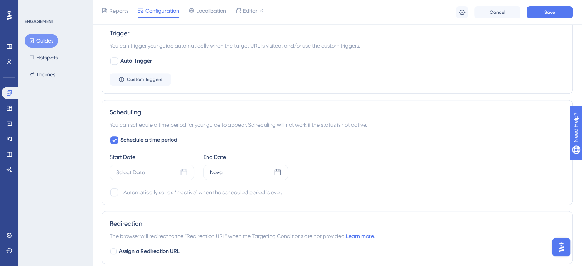
click at [127, 134] on div "Scheduling You can schedule a time period for your guide to appear. Scheduling …" at bounding box center [336, 152] width 471 height 105
click at [128, 138] on span "Schedule a time period" at bounding box center [148, 140] width 57 height 9
checkbox input "false"
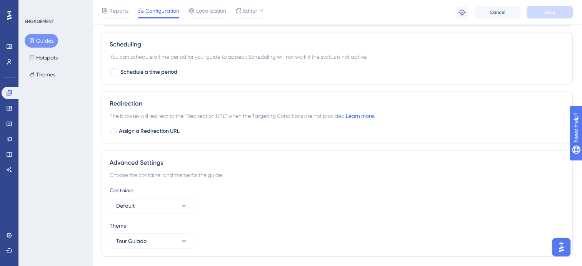
scroll to position [461, 0]
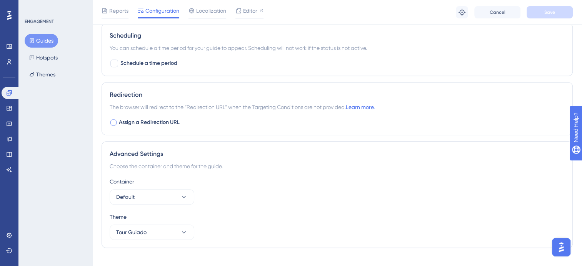
click at [120, 121] on span "Assign a Redirection URL" at bounding box center [149, 122] width 61 height 9
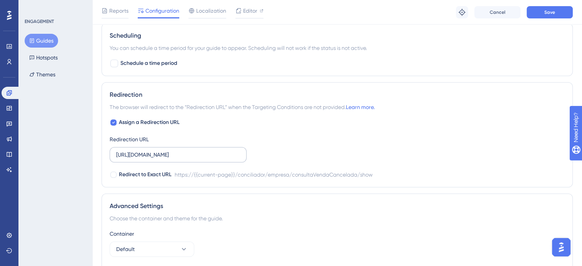
click at [160, 161] on label "[URL][DOMAIN_NAME]" at bounding box center [178, 154] width 137 height 15
click at [160, 159] on input "[URL][DOMAIN_NAME]" at bounding box center [178, 155] width 124 height 8
click at [160, 158] on label "[URL][DOMAIN_NAME]" at bounding box center [178, 154] width 137 height 15
click at [160, 158] on input "[URL][DOMAIN_NAME]" at bounding box center [178, 155] width 124 height 8
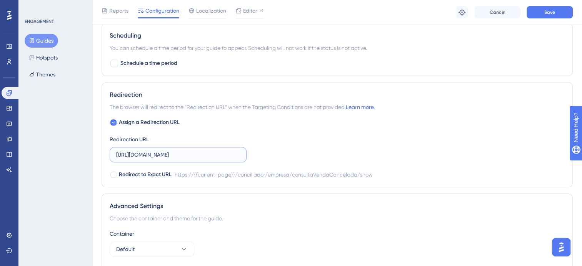
click at [155, 151] on input "[URL][DOMAIN_NAME]" at bounding box center [178, 155] width 124 height 8
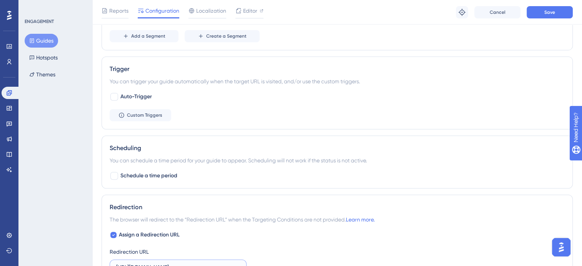
scroll to position [346, 0]
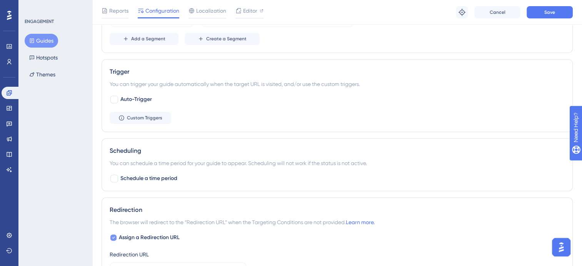
click at [121, 234] on span "Assign a Redirection URL" at bounding box center [149, 237] width 61 height 9
checkbox input "false"
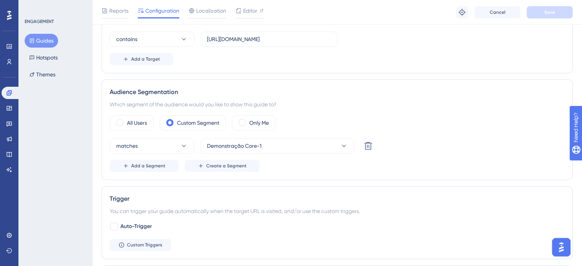
scroll to position [231, 0]
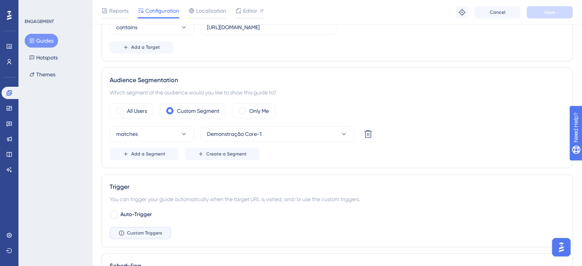
click at [151, 231] on span "Custom Triggers" at bounding box center [144, 233] width 35 height 6
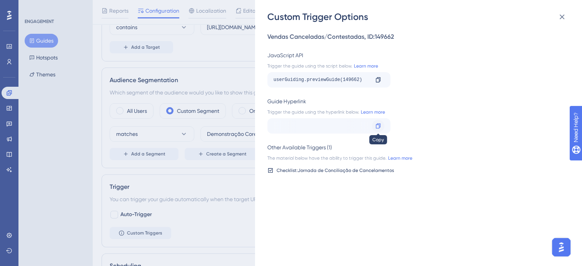
scroll to position [0, 146]
drag, startPoint x: 349, startPoint y: 126, endPoint x: 326, endPoint y: 122, distance: 23.4
click at [326, 122] on div "[URL][DOMAIN_NAME]" at bounding box center [320, 126] width 95 height 12
drag, startPoint x: 326, startPoint y: 122, endPoint x: 375, endPoint y: 128, distance: 49.9
click at [375, 128] on icon at bounding box center [378, 126] width 6 height 6
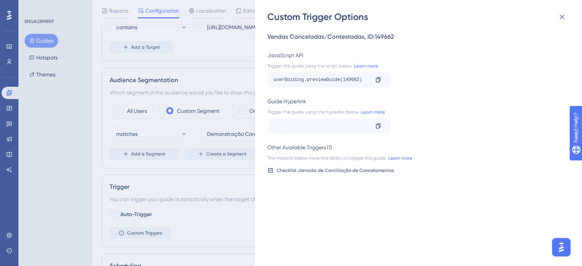
click at [572, 18] on div "Custom Trigger Options Vendas Canceladas/Contestadas , ID: 149662 JavaScript AP…" at bounding box center [418, 133] width 327 height 266
click at [562, 15] on icon at bounding box center [561, 16] width 9 height 9
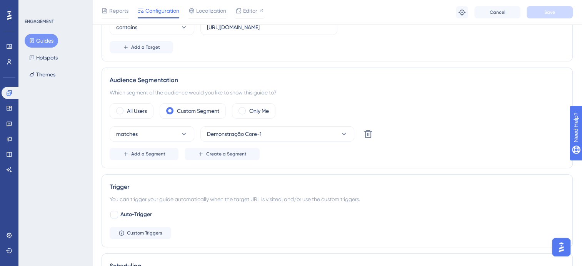
click at [41, 39] on button "Guides" at bounding box center [41, 41] width 33 height 14
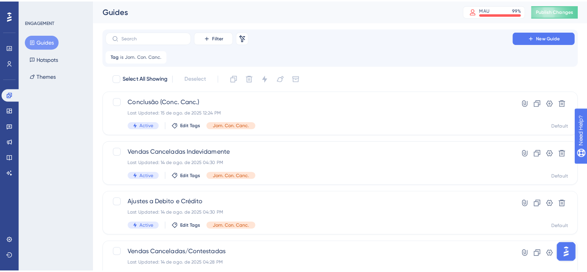
scroll to position [38, 0]
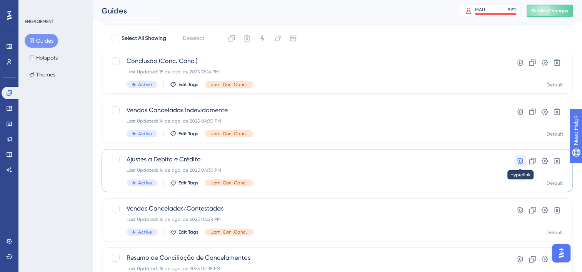
click at [522, 160] on icon at bounding box center [519, 161] width 5 height 7
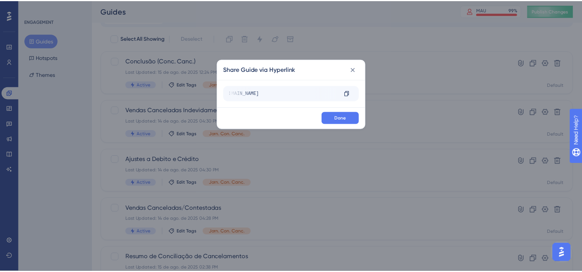
scroll to position [0, 107]
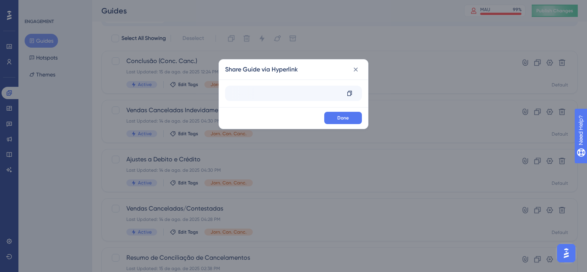
drag, startPoint x: 311, startPoint y: 95, endPoint x: 298, endPoint y: 96, distance: 13.1
click at [298, 96] on div "[URL][DOMAIN_NAME]" at bounding box center [285, 93] width 109 height 12
drag, startPoint x: 298, startPoint y: 96, endPoint x: 352, endPoint y: 71, distance: 60.2
click at [352, 71] on icon at bounding box center [356, 70] width 8 height 8
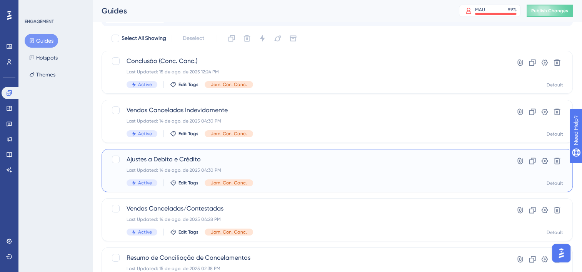
click at [278, 166] on div "Ajustes a Debito e Crédito Last Updated: [DATE] 04:30 PM Active Edit Tags Jorn.…" at bounding box center [305, 171] width 359 height 32
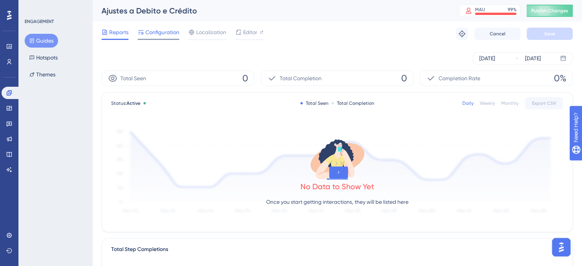
click at [166, 34] on span "Configuration" at bounding box center [162, 32] width 34 height 9
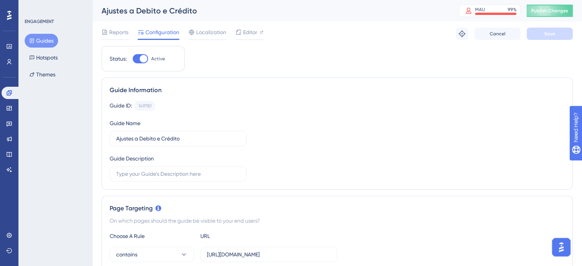
click at [50, 43] on button "Guides" at bounding box center [41, 41] width 33 height 14
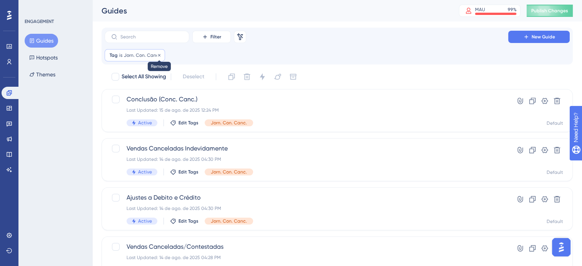
click at [158, 55] on icon at bounding box center [159, 55] width 2 height 2
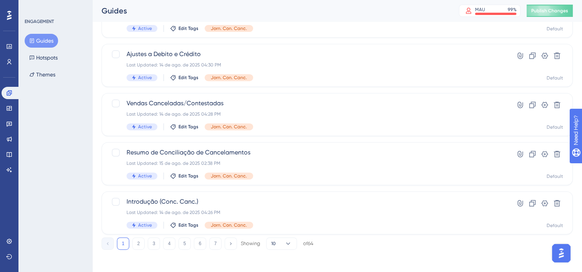
scroll to position [324, 0]
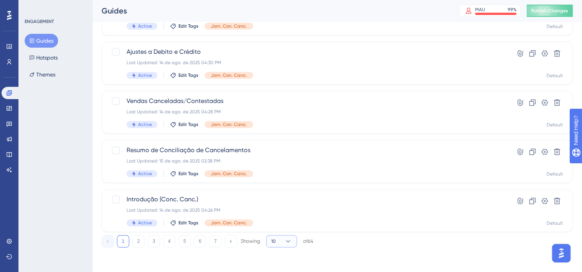
click at [278, 241] on button "10" at bounding box center [281, 241] width 31 height 12
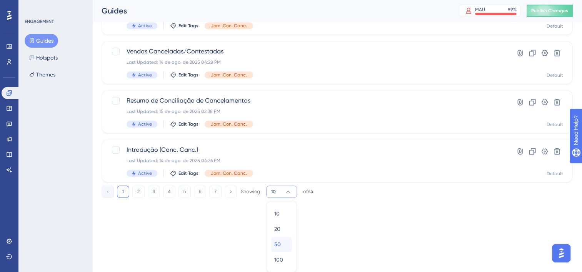
click at [279, 248] on span "50" at bounding box center [277, 244] width 7 height 9
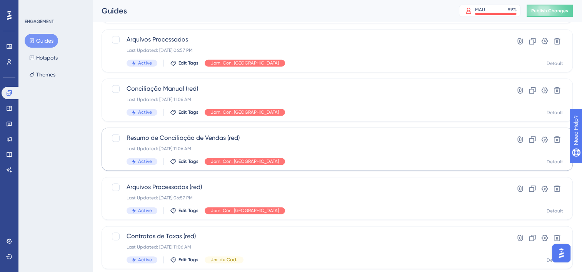
scroll to position [1066, 0]
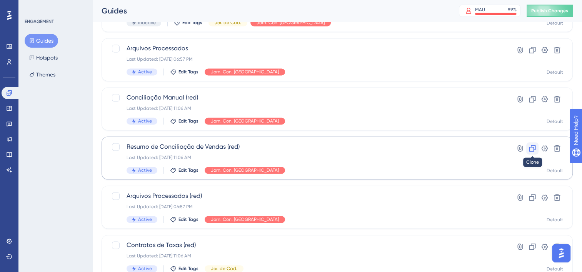
click at [535, 151] on icon at bounding box center [532, 149] width 8 height 8
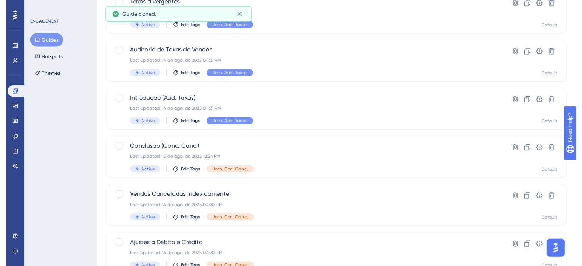
scroll to position [0, 0]
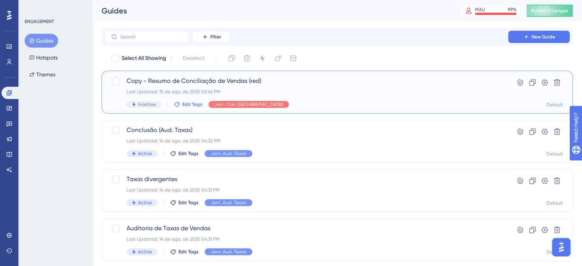
click at [189, 106] on span "Edit Tags" at bounding box center [192, 104] width 20 height 6
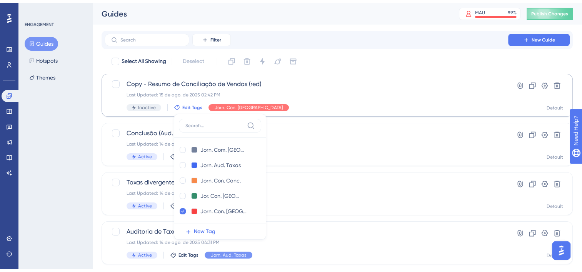
scroll to position [40, 0]
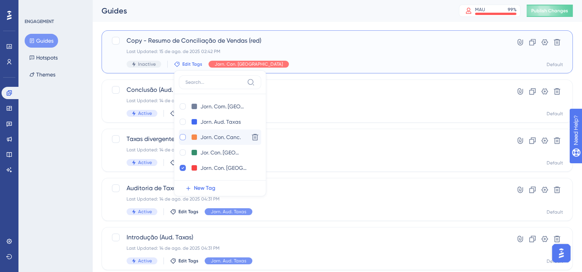
click at [186, 135] on label at bounding box center [183, 137] width 9 height 8
checkbox input "true"
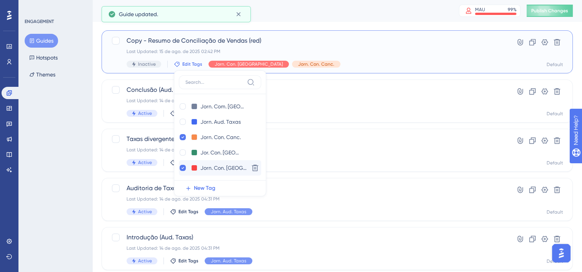
click at [181, 172] on div "Jorn. Con. Vendas Jorn. Con. [GEOGRAPHIC_DATA]" at bounding box center [212, 168] width 67 height 10
click at [182, 170] on icon at bounding box center [182, 167] width 3 height 5
checkbox input "false"
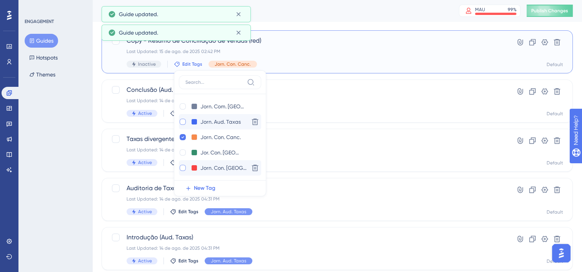
click at [184, 120] on div at bounding box center [183, 122] width 6 height 6
click at [181, 122] on icon at bounding box center [182, 121] width 3 height 5
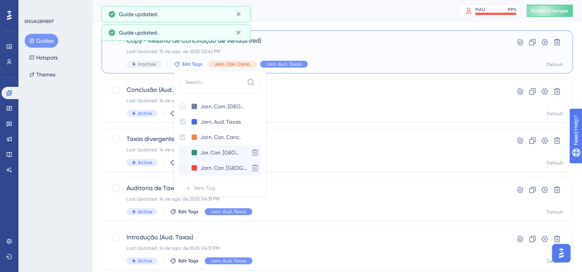
checkbox input "false"
click at [367, 48] on div "Last Updated: 15 de ago. de 2025 02:42 PM" at bounding box center [305, 51] width 359 height 6
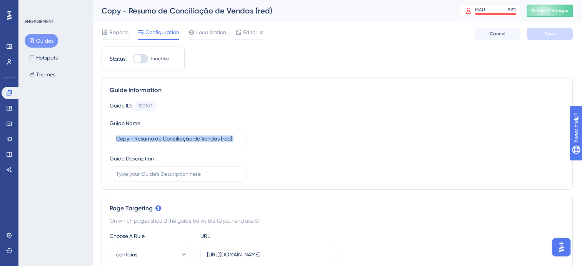
drag, startPoint x: 241, startPoint y: 135, endPoint x: 119, endPoint y: 130, distance: 122.7
click at [119, 130] on div "Guide Name Copy - Resumo de Conciliação de Vendas (red)" at bounding box center [178, 133] width 137 height 28
drag, startPoint x: 119, startPoint y: 130, endPoint x: 176, endPoint y: 134, distance: 57.4
click at [138, 135] on input "Copy - Resumo de Conciliação de Vendas (red)" at bounding box center [178, 139] width 124 height 8
click at [223, 138] on input "Copy - Resumo de Conciliação de Vendas (red)" at bounding box center [178, 139] width 124 height 8
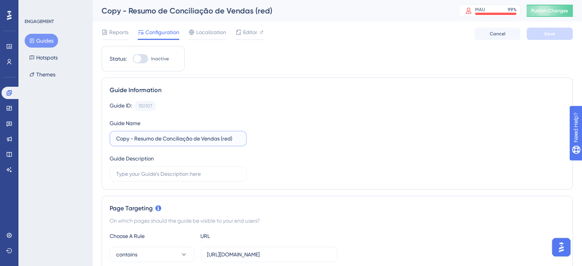
drag, startPoint x: 221, startPoint y: 138, endPoint x: 209, endPoint y: 138, distance: 11.5
click at [209, 138] on input "Copy - Resumo de Conciliação de Vendas (red)" at bounding box center [178, 139] width 124 height 8
click at [213, 139] on input "Copy - Resumo de Conciliação de Vendas (red)" at bounding box center [178, 139] width 124 height 8
click at [161, 137] on input "Copy - Resundasmo de Conciliação de Ve (red)" at bounding box center [178, 139] width 124 height 8
drag, startPoint x: 202, startPoint y: 140, endPoint x: 148, endPoint y: 135, distance: 54.0
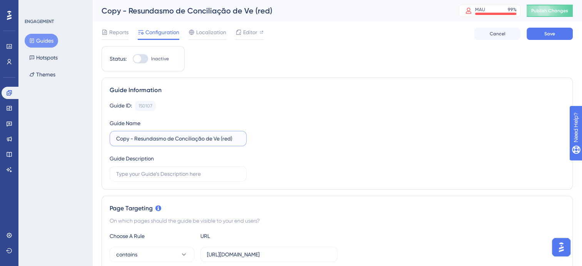
click at [148, 135] on input "Copy - Resundasmo de Conciliação de Ve (red)" at bounding box center [178, 139] width 124 height 8
drag, startPoint x: 165, startPoint y: 136, endPoint x: 117, endPoint y: 136, distance: 47.7
click at [117, 136] on input "Copy - Resuno de Ve (red)" at bounding box center [178, 139] width 124 height 8
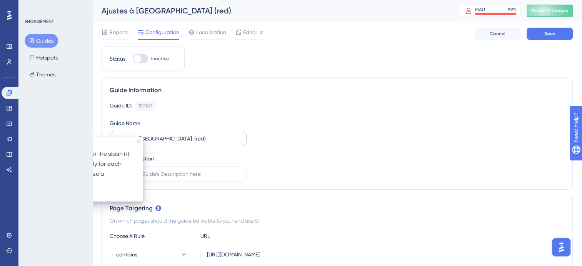
click at [176, 143] on label "Ajustes à [GEOGRAPHIC_DATA] (red)" at bounding box center [178, 138] width 137 height 15
click at [176, 143] on input "Ajustes à [GEOGRAPHIC_DATA] (red)" at bounding box center [178, 139] width 124 height 8
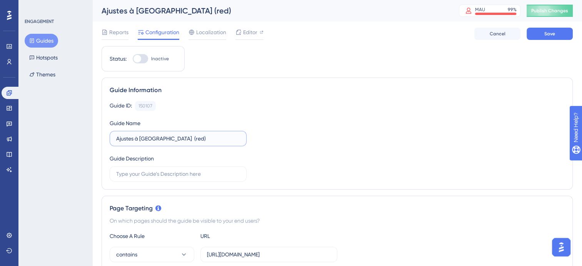
click at [135, 139] on input "Ajustes à [GEOGRAPHIC_DATA] (red)" at bounding box center [178, 139] width 124 height 8
type input "Ajustes a Débito e Crédito (red)"
click at [279, 138] on div "Guide ID: 150107 Copy Guide Name Ajustes a Débito e Crédito (red) Guide Descrip…" at bounding box center [337, 141] width 455 height 81
click at [551, 30] on button "Save" at bounding box center [549, 34] width 46 height 12
click at [45, 43] on button "Guides" at bounding box center [41, 41] width 33 height 14
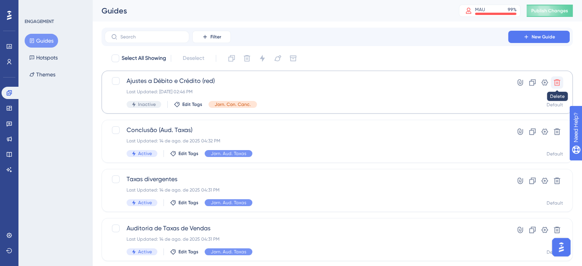
click at [560, 82] on icon at bounding box center [557, 83] width 8 height 8
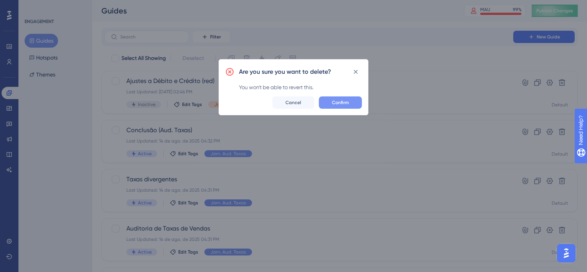
click at [331, 104] on button "Confirm" at bounding box center [340, 102] width 43 height 12
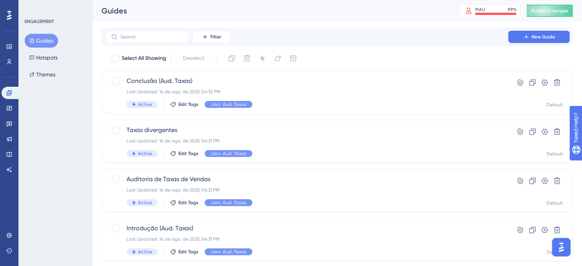
click at [44, 38] on button "Guides" at bounding box center [41, 41] width 33 height 14
click at [206, 39] on icon at bounding box center [205, 37] width 6 height 6
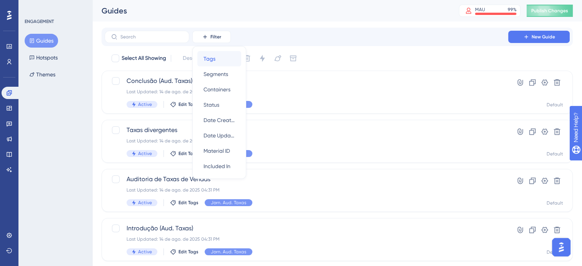
click at [215, 58] on span "Tags" at bounding box center [209, 58] width 12 height 9
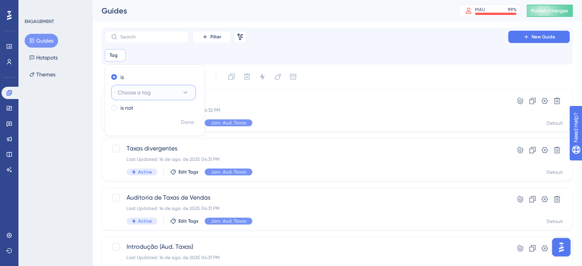
click at [146, 95] on span "Choose a tag" at bounding box center [134, 92] width 33 height 9
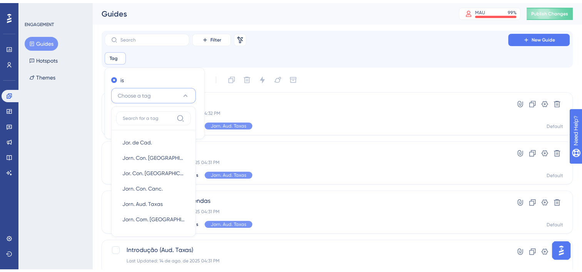
scroll to position [35, 0]
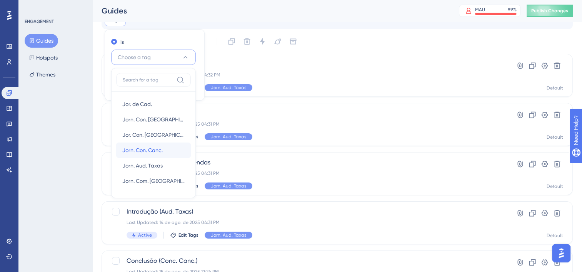
click at [153, 148] on span "Jorn. Con. Canc." at bounding box center [142, 150] width 40 height 9
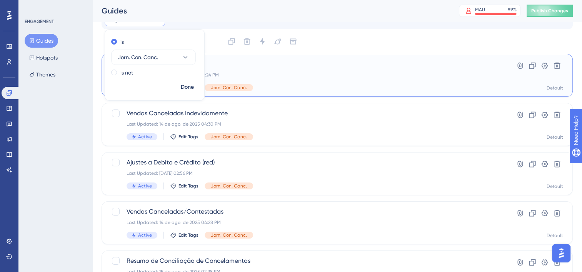
click at [318, 69] on div "Conclusão (Conc. Canc.) Last Updated: [DATE] 12:24 PM Active Edit Tags Jorn. Co…" at bounding box center [305, 76] width 359 height 32
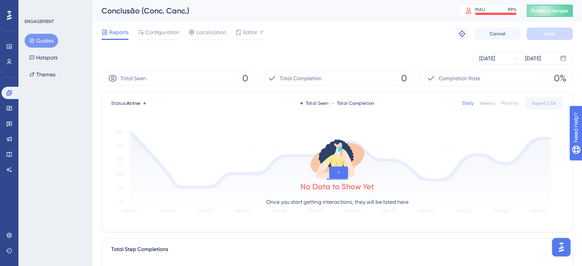
click at [47, 44] on button "Guides" at bounding box center [41, 41] width 33 height 14
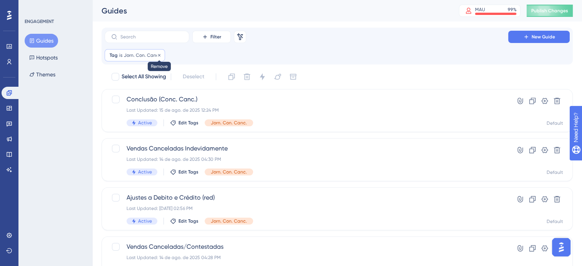
click at [158, 55] on icon at bounding box center [159, 55] width 5 height 5
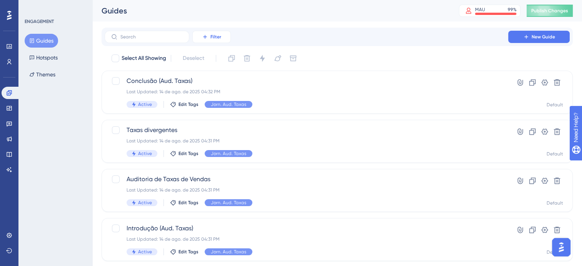
click at [213, 39] on span "Filter" at bounding box center [215, 37] width 11 height 6
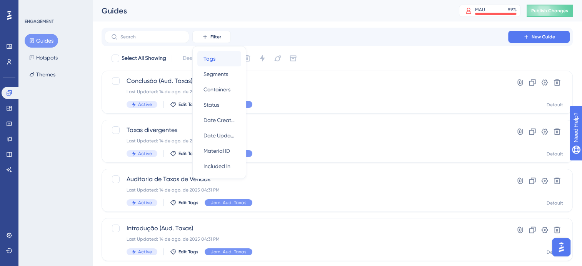
click at [210, 64] on div "Tags Tags" at bounding box center [219, 58] width 32 height 15
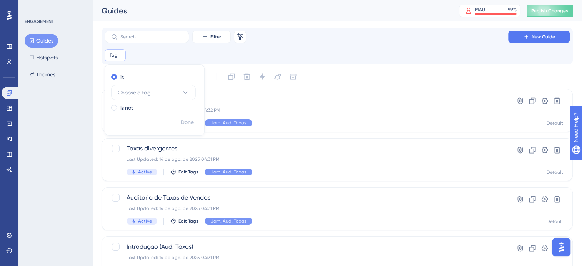
click at [160, 84] on div "is Choose a tag" at bounding box center [153, 87] width 84 height 28
click at [165, 91] on button "Choose a tag" at bounding box center [153, 92] width 85 height 15
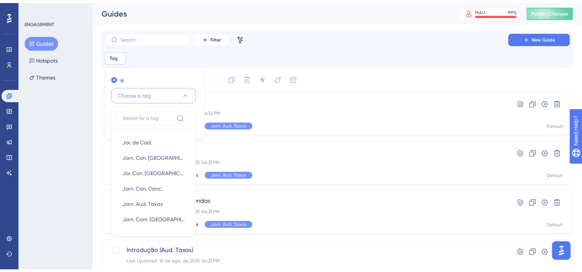
scroll to position [35, 0]
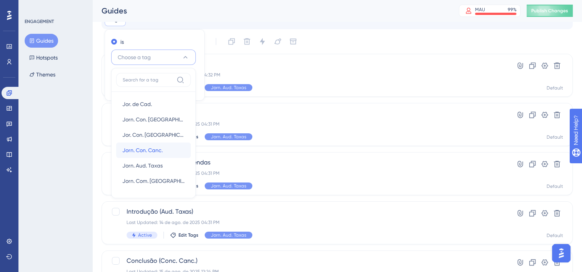
click at [169, 148] on div "Jorn. Con. Canc. Jorn. Con. Canc." at bounding box center [153, 150] width 62 height 15
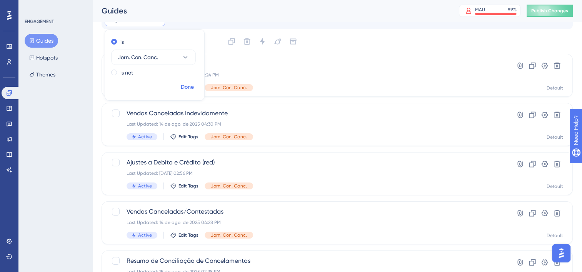
click at [180, 86] on button "Done" at bounding box center [187, 87] width 22 height 14
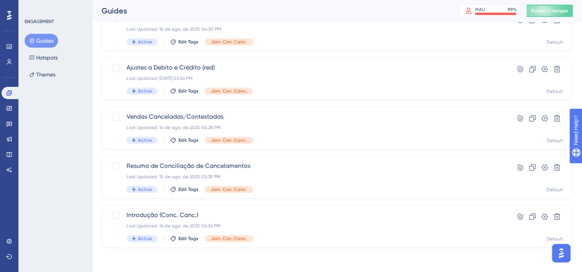
scroll to position [131, 0]
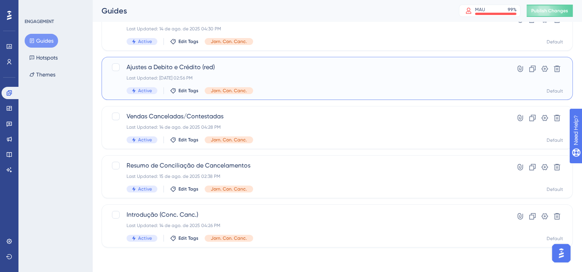
click at [257, 79] on div "Last Updated: [DATE] 02:56 PM" at bounding box center [305, 78] width 359 height 6
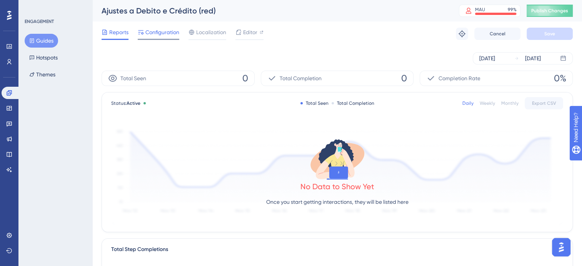
click at [161, 36] on span "Configuration" at bounding box center [162, 32] width 34 height 9
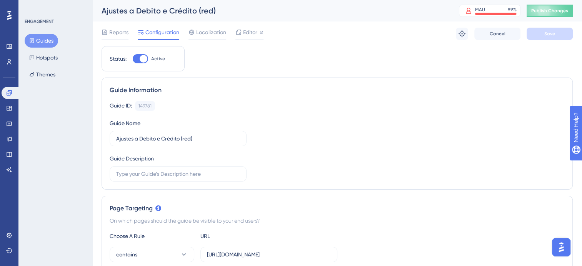
click at [43, 37] on button "Guides" at bounding box center [41, 41] width 33 height 14
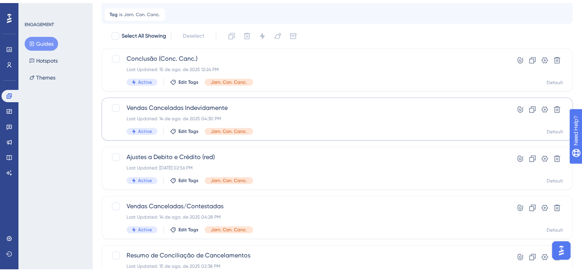
scroll to position [115, 0]
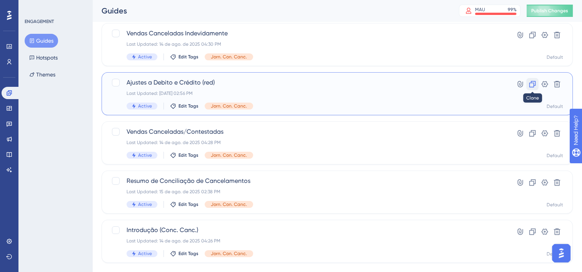
click at [532, 83] on icon at bounding box center [532, 84] width 8 height 8
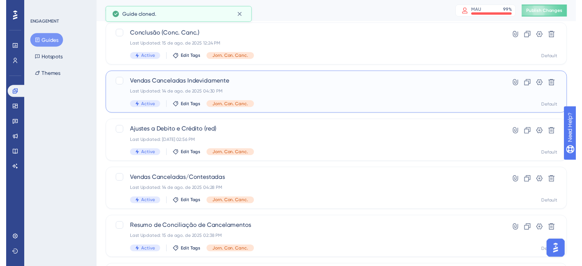
scroll to position [0, 0]
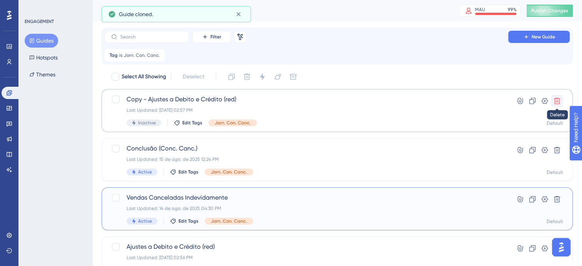
click at [555, 100] on icon at bounding box center [557, 101] width 8 height 8
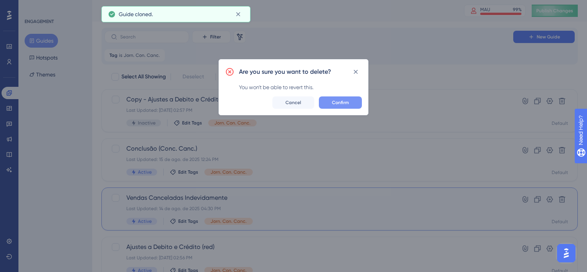
click at [334, 102] on span "Confirm" at bounding box center [340, 103] width 17 height 6
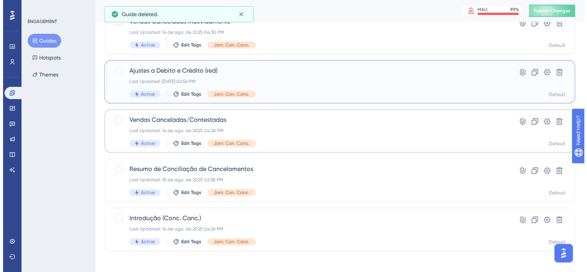
scroll to position [131, 0]
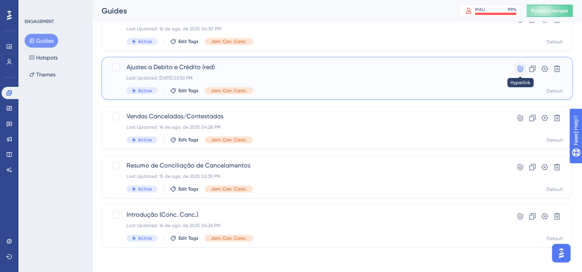
click at [519, 72] on icon at bounding box center [520, 69] width 8 height 8
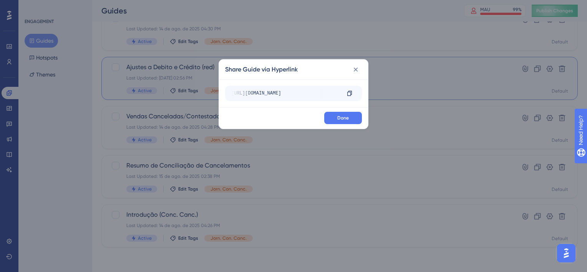
scroll to position [0, 107]
drag, startPoint x: 309, startPoint y: 91, endPoint x: 326, endPoint y: 93, distance: 17.4
click at [234, 93] on div "[URL][DOMAIN_NAME]" at bounding box center [179, 93] width 109 height 12
drag, startPoint x: 326, startPoint y: 93, endPoint x: 357, endPoint y: 73, distance: 36.6
click at [357, 73] on button at bounding box center [356, 69] width 12 height 12
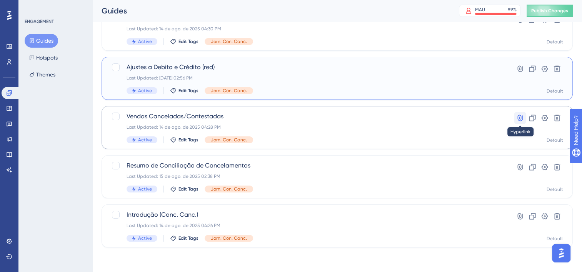
click at [518, 112] on button at bounding box center [520, 118] width 12 height 12
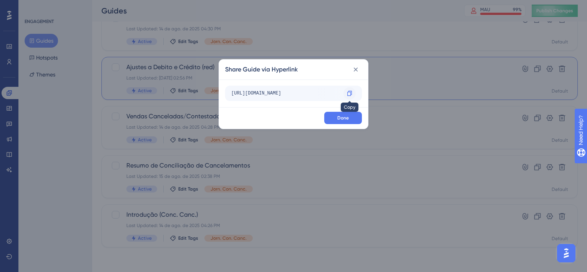
click at [347, 93] on icon at bounding box center [350, 93] width 6 height 6
